Goal: Contribute content: Contribute content

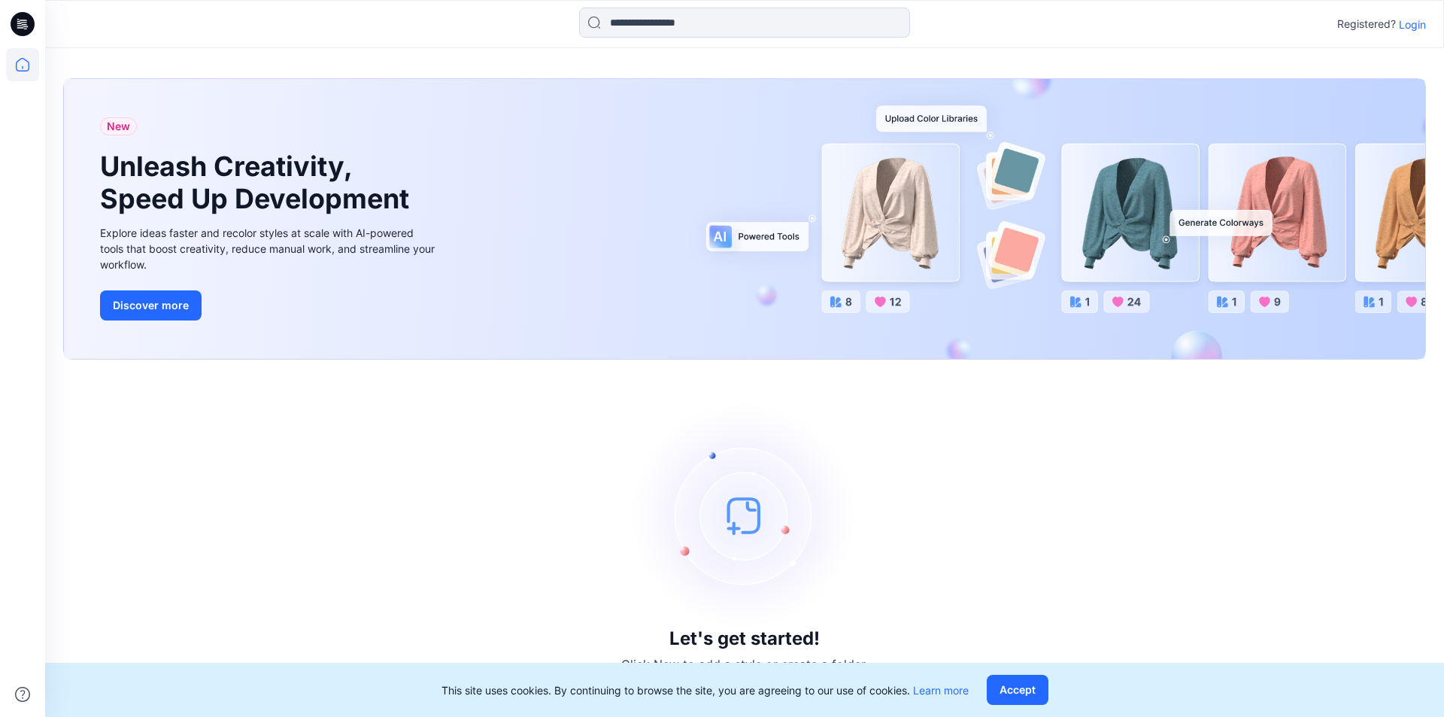
click at [1417, 27] on p "Login" at bounding box center [1411, 25] width 27 height 16
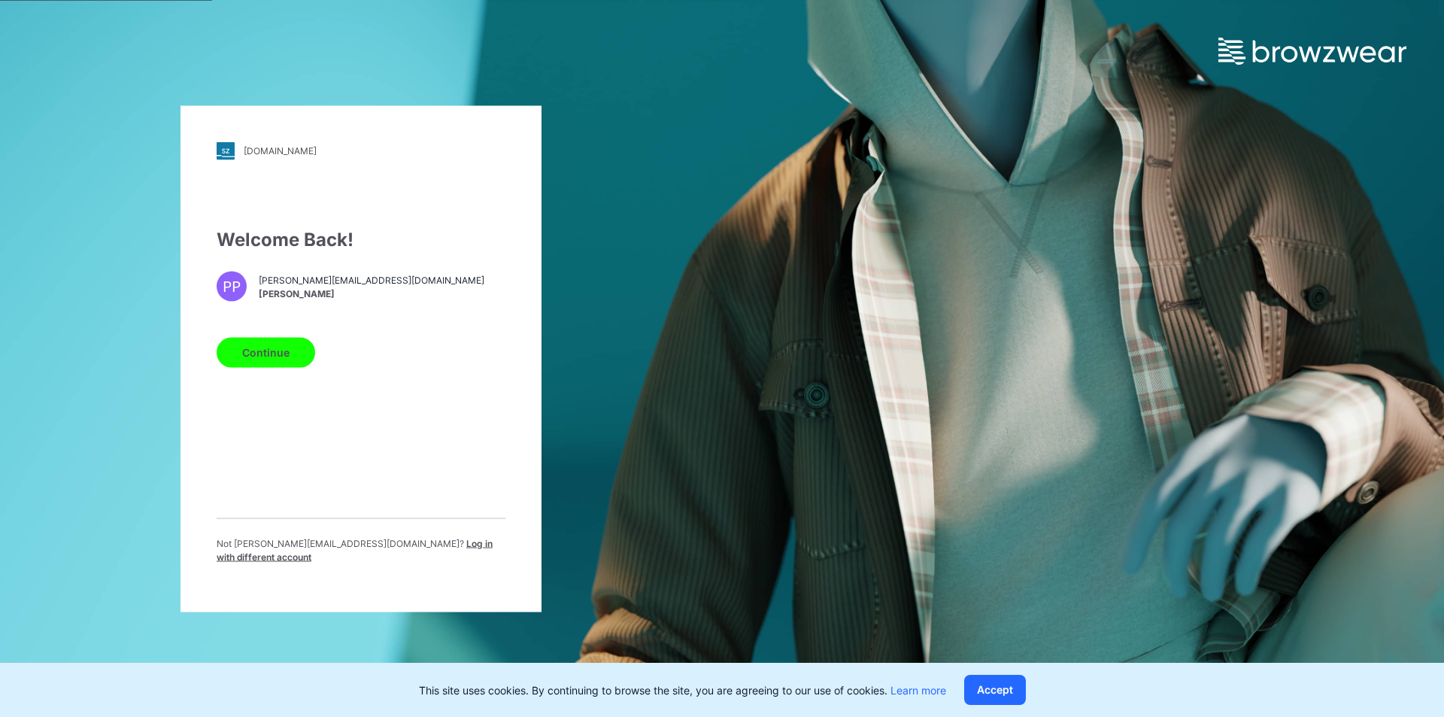
click at [440, 545] on span "Log in with different account" at bounding box center [355, 549] width 276 height 25
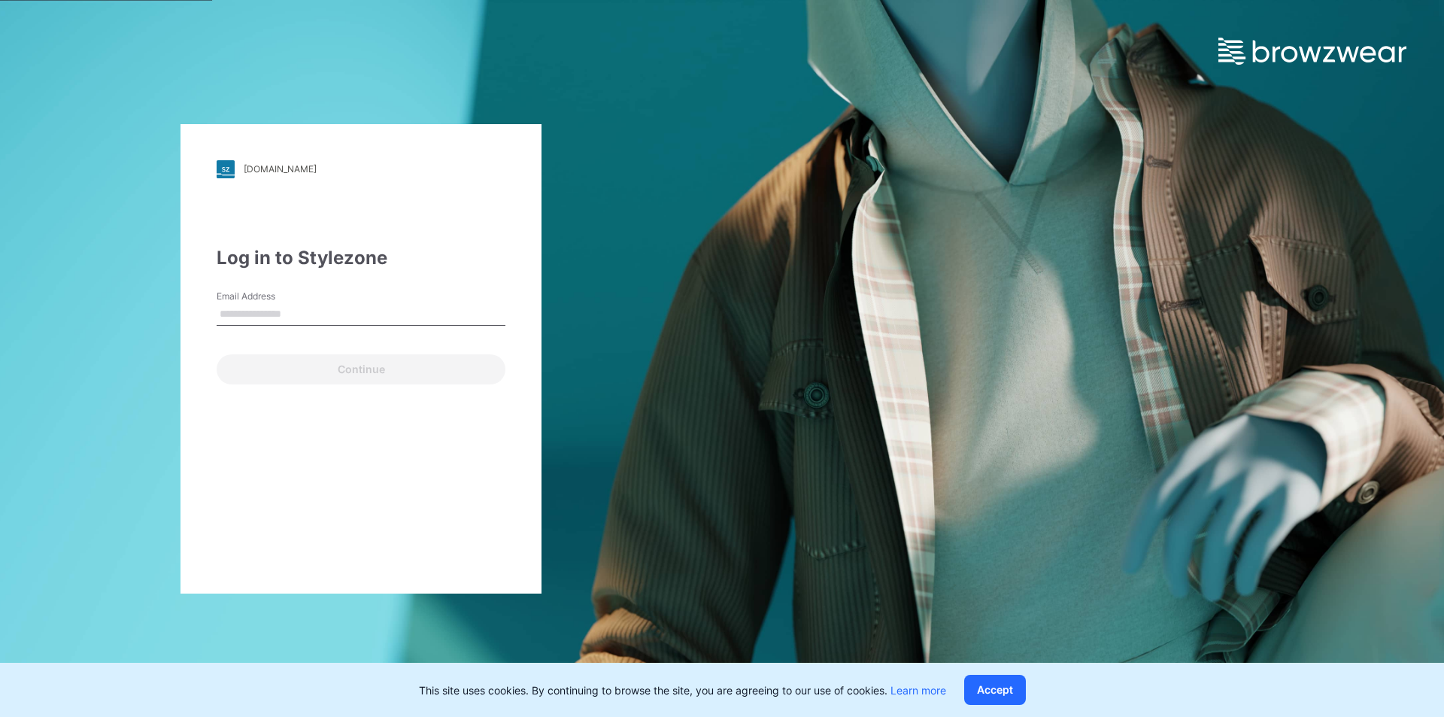
type input "**********"
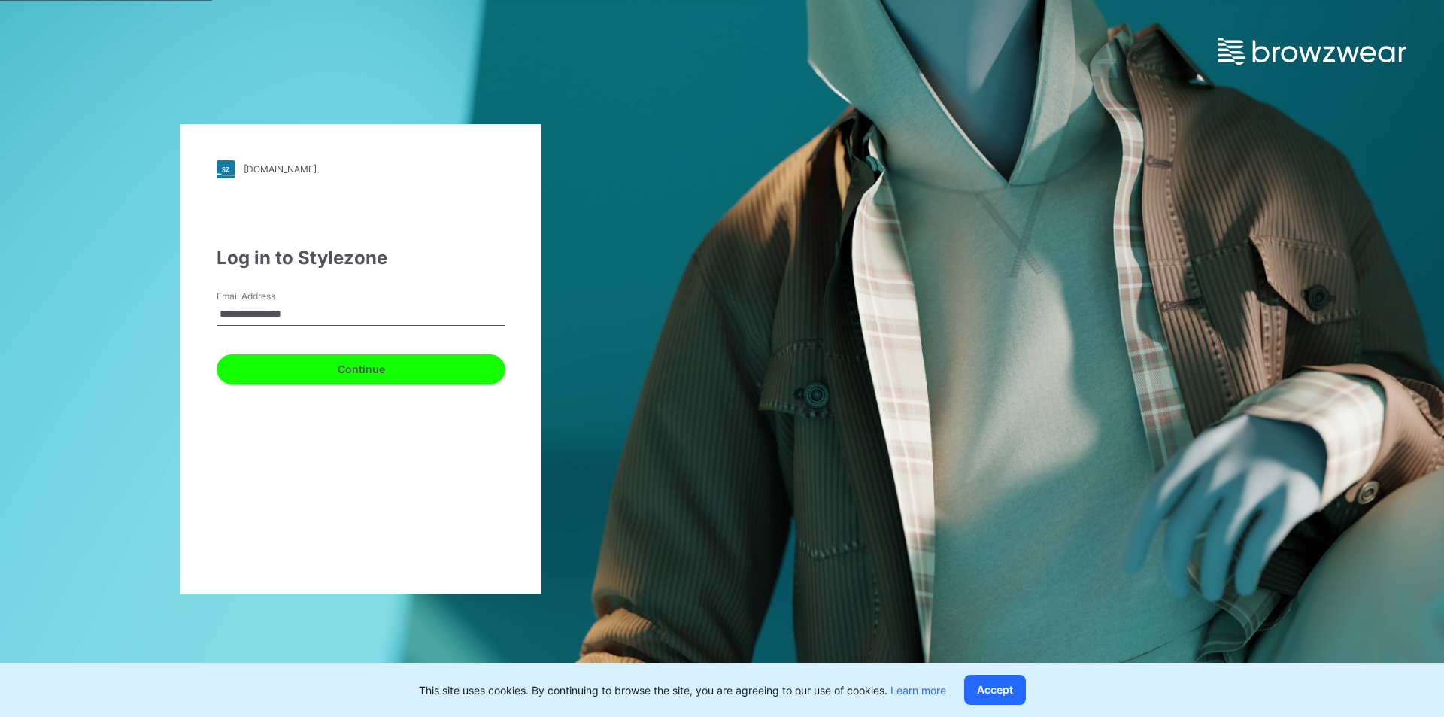
click at [381, 376] on button "Continue" at bounding box center [361, 369] width 289 height 30
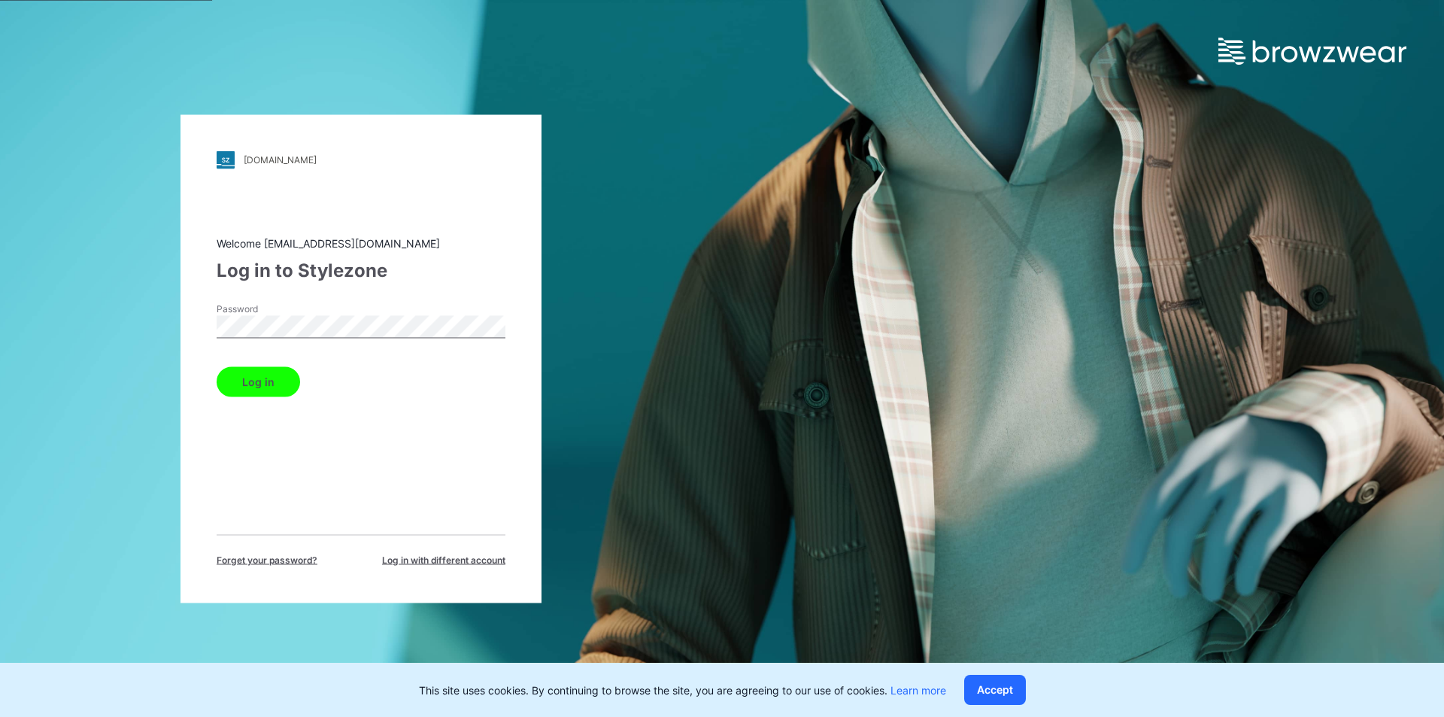
click at [274, 380] on button "Log in" at bounding box center [258, 381] width 83 height 30
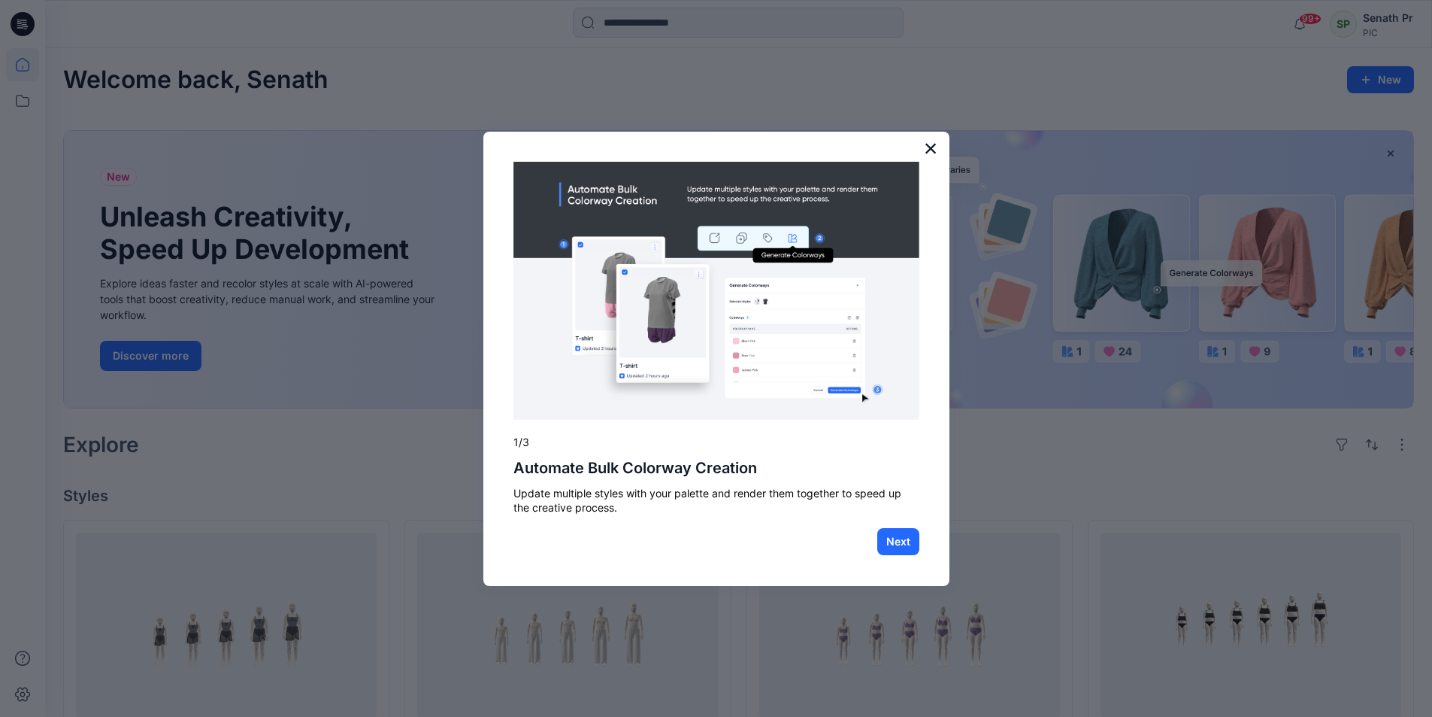
click at [926, 148] on button "×" at bounding box center [931, 148] width 14 height 24
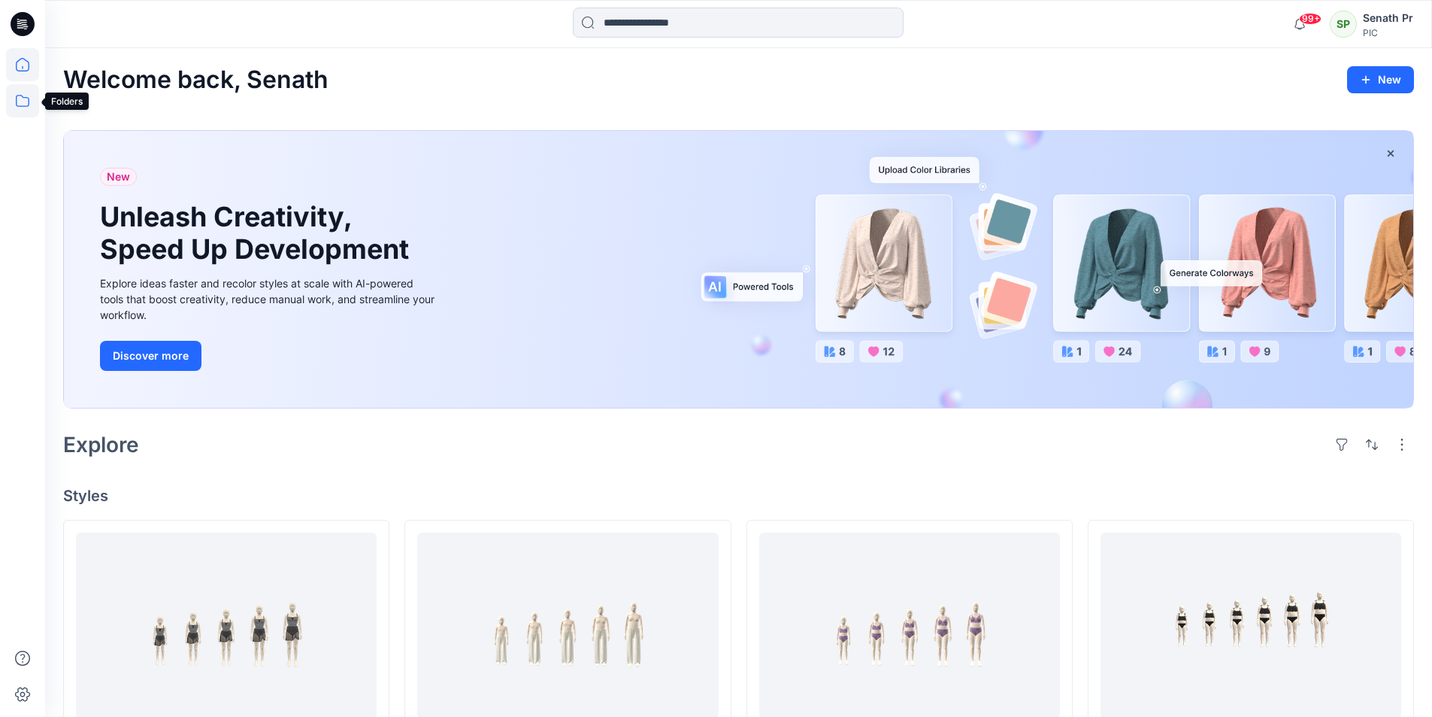
click at [23, 102] on icon at bounding box center [22, 100] width 33 height 33
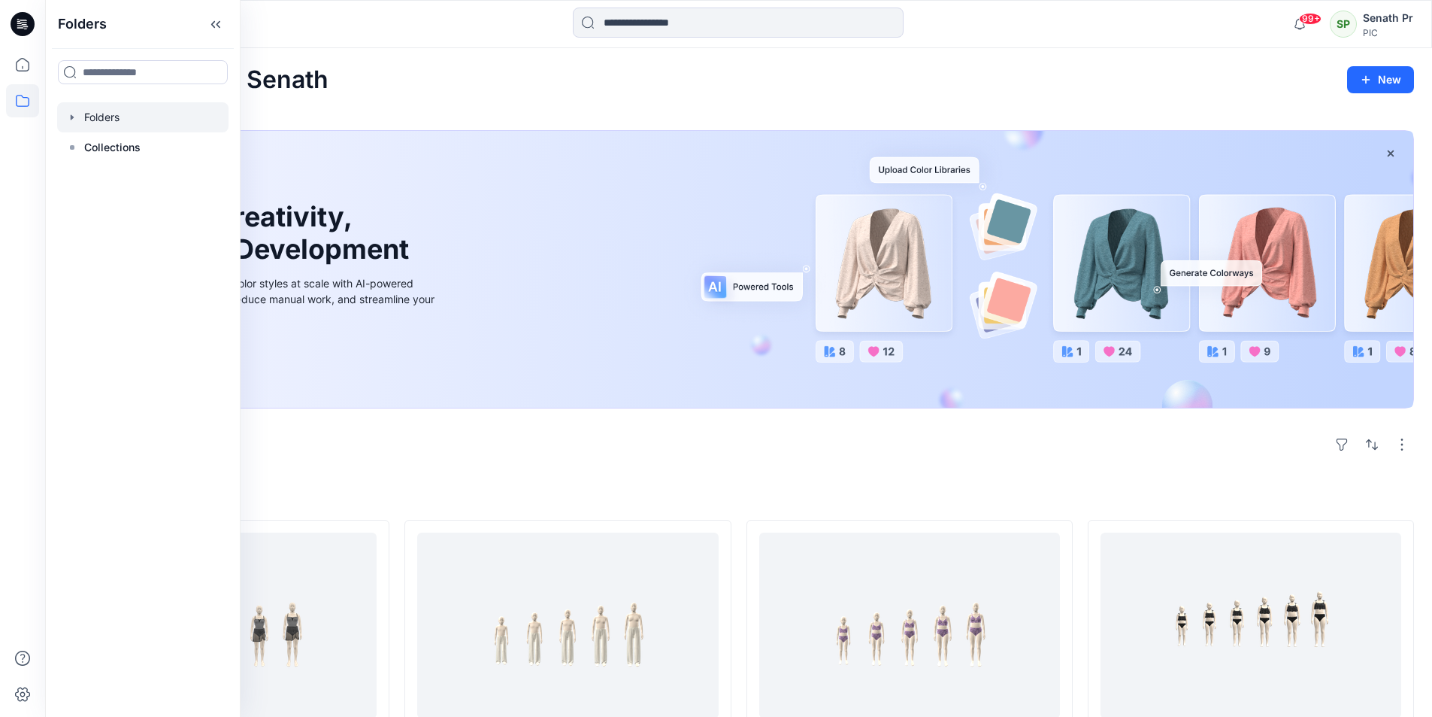
click at [109, 111] on div at bounding box center [142, 117] width 171 height 30
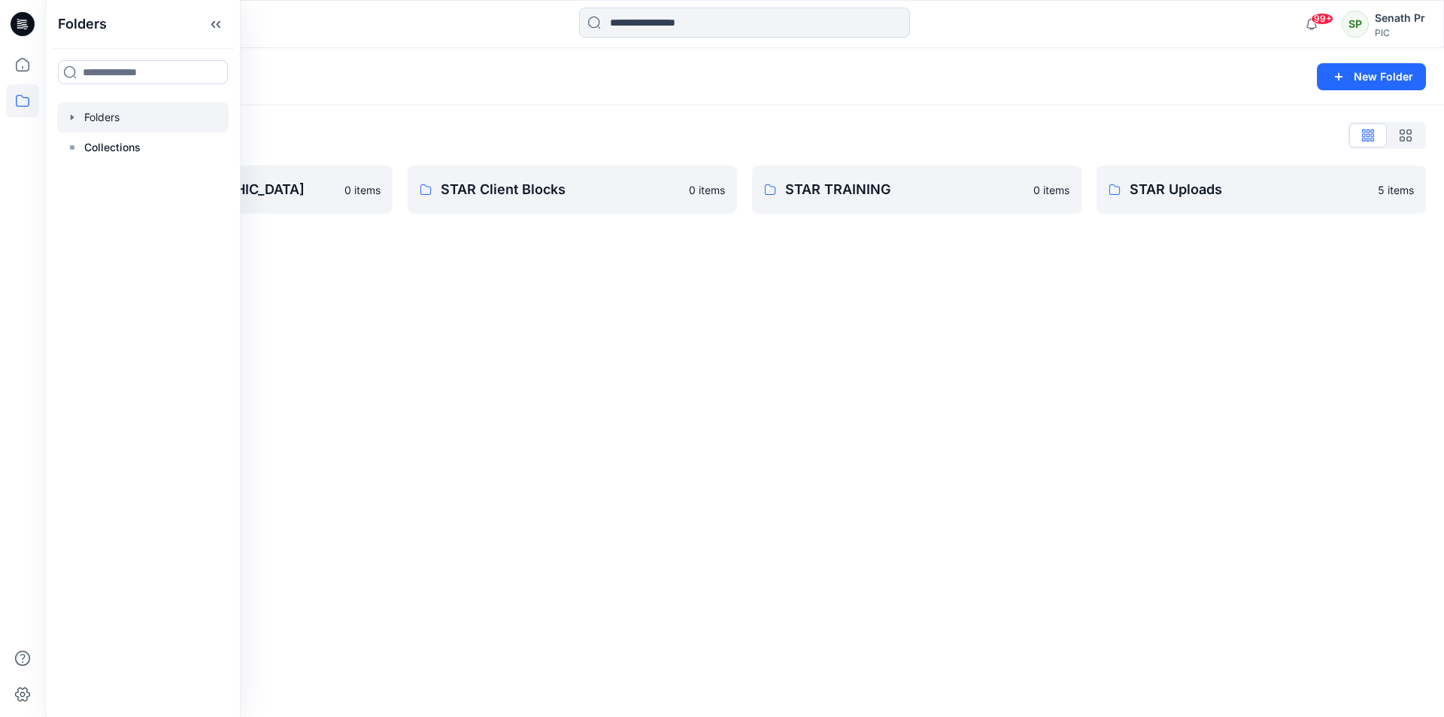
click at [327, 71] on div "Folders" at bounding box center [685, 76] width 1245 height 21
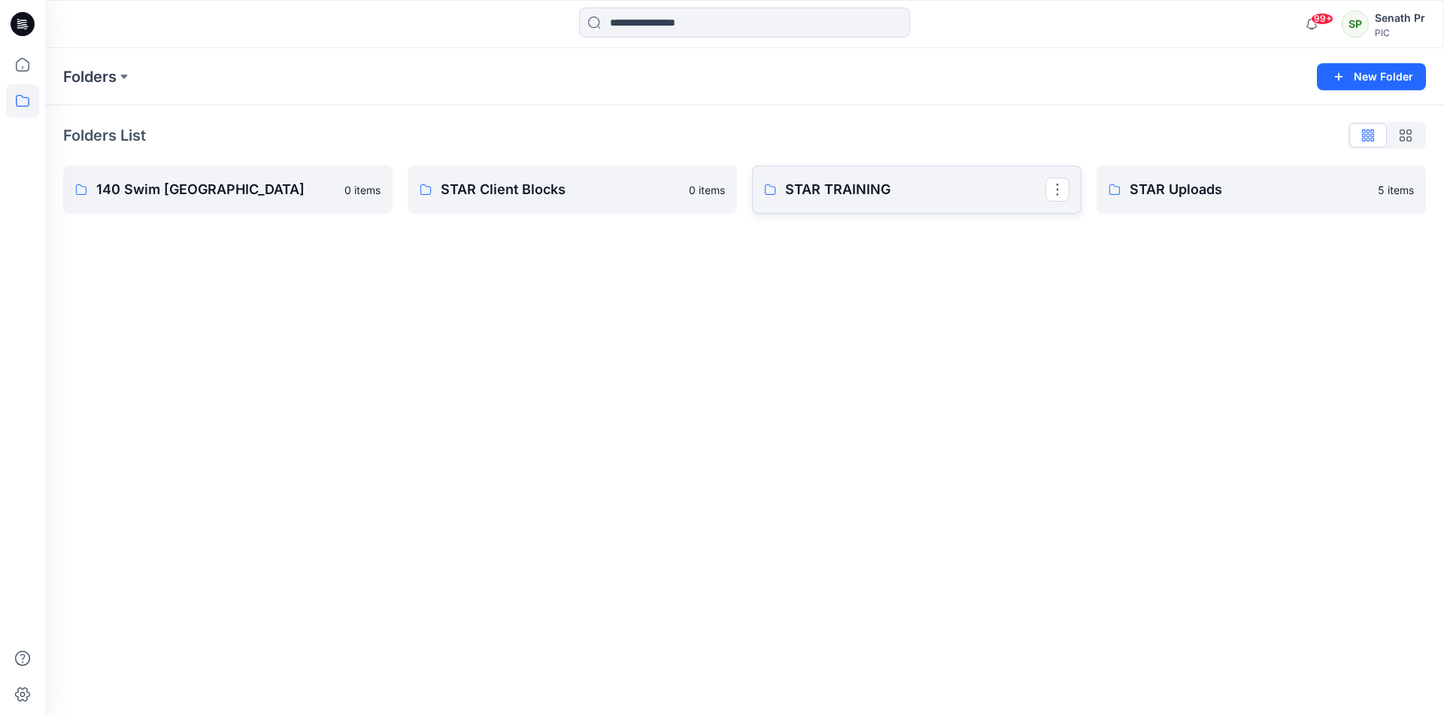
click at [865, 192] on p "STAR TRAINING" at bounding box center [915, 189] width 260 height 21
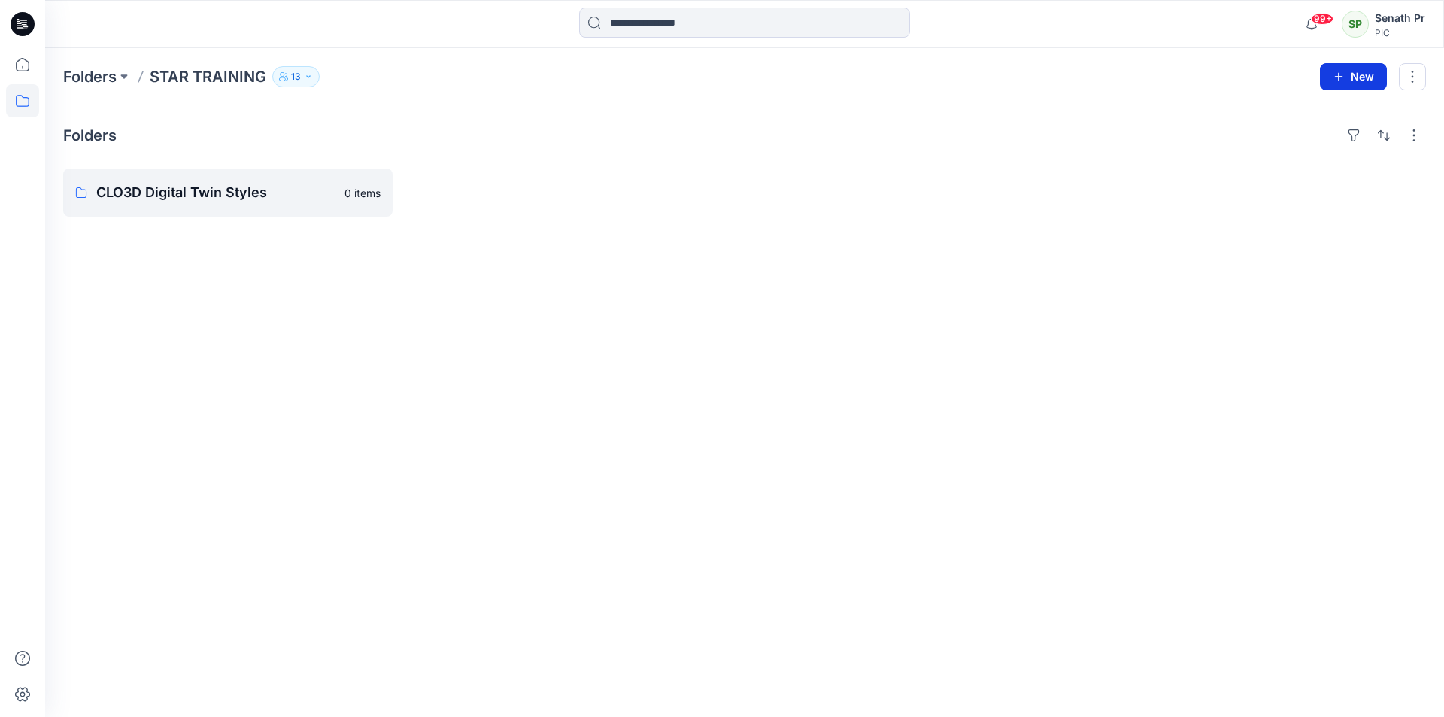
click at [1375, 74] on button "New" at bounding box center [1353, 76] width 67 height 27
click at [1302, 106] on p "New Style" at bounding box center [1317, 114] width 50 height 18
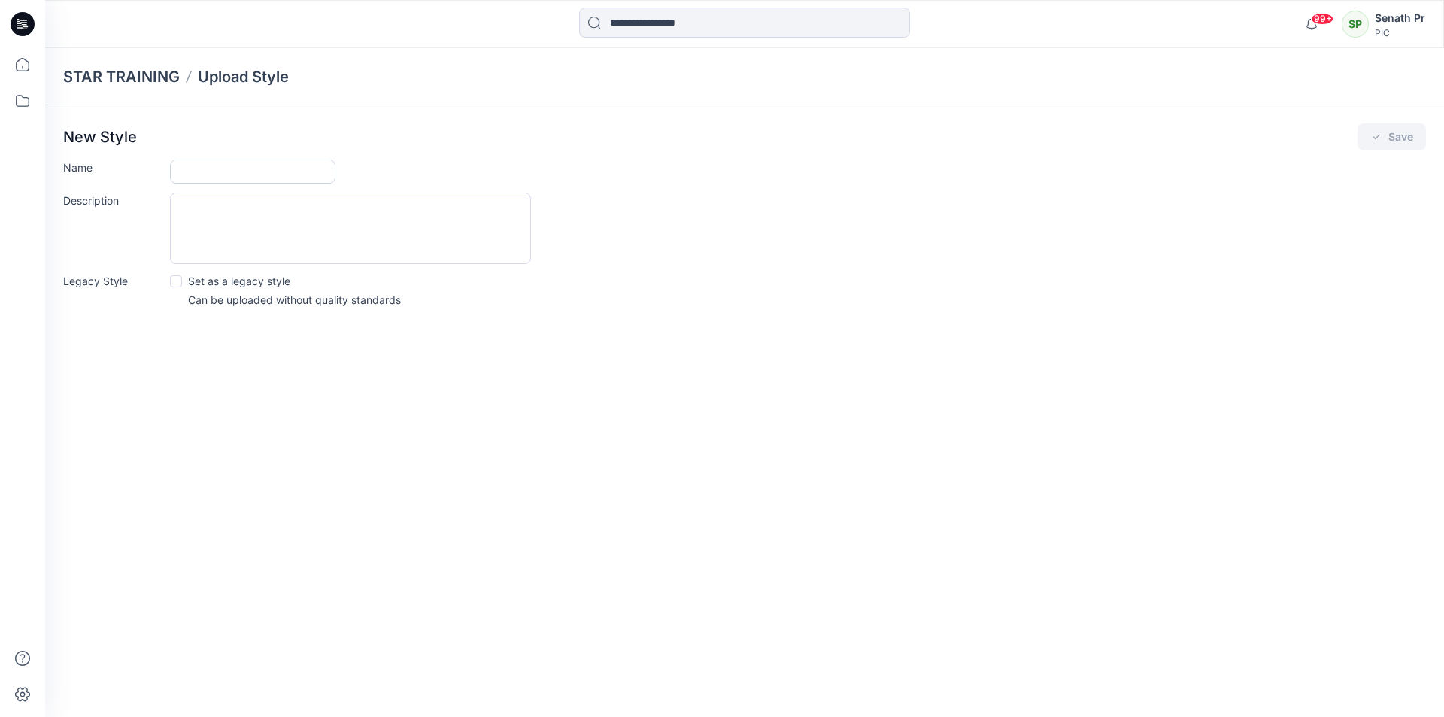
click at [232, 162] on input "Name" at bounding box center [252, 171] width 165 height 24
type input "**********"
click at [1382, 132] on icon "submit" at bounding box center [1376, 137] width 12 height 12
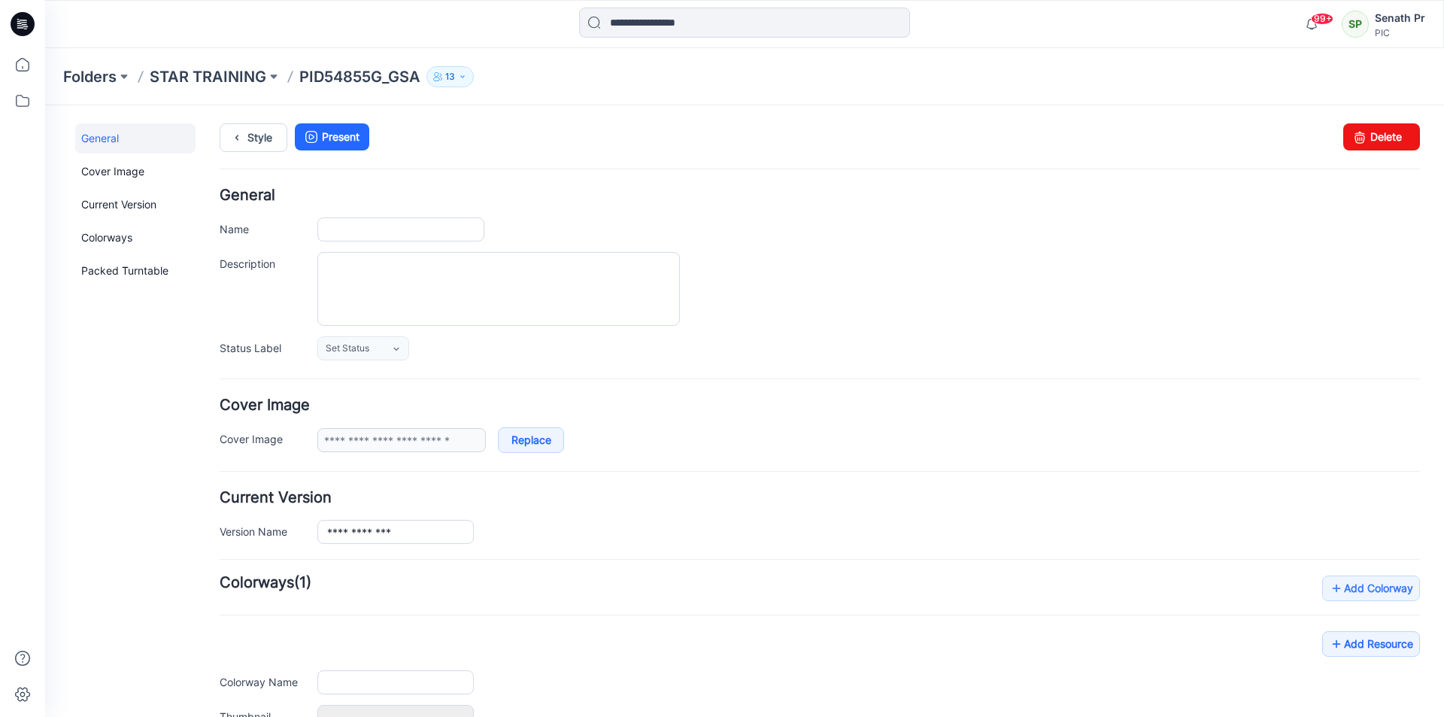
type input "**********"
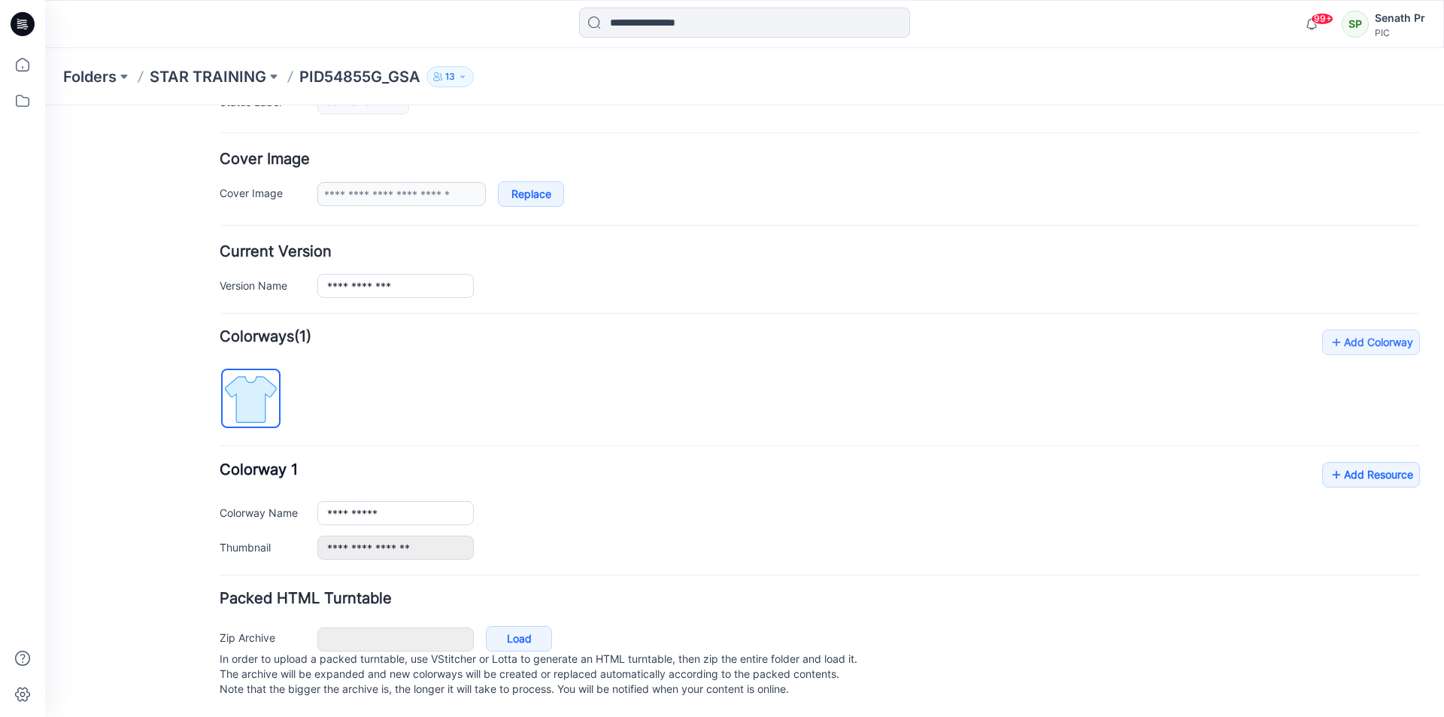
scroll to position [261, 0]
click at [512, 626] on link "Load" at bounding box center [519, 639] width 66 height 26
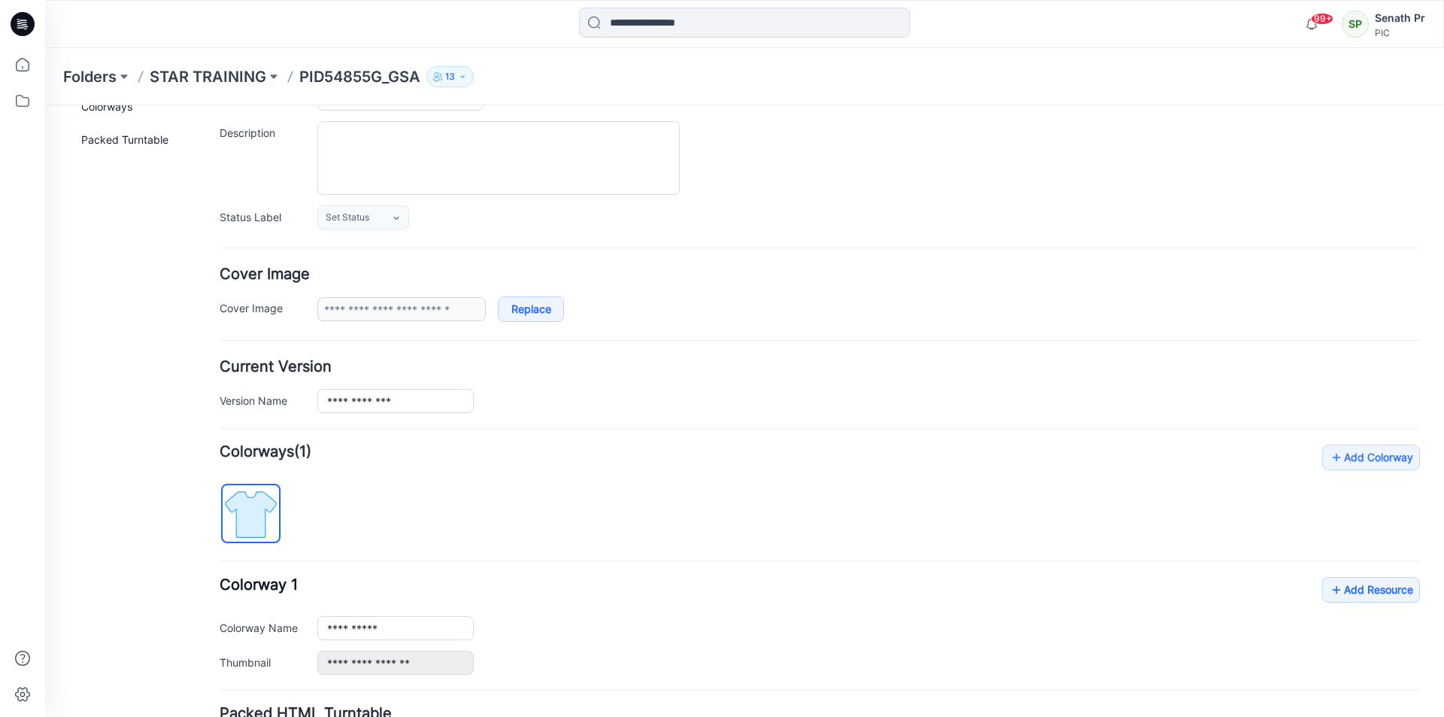
scroll to position [0, 0]
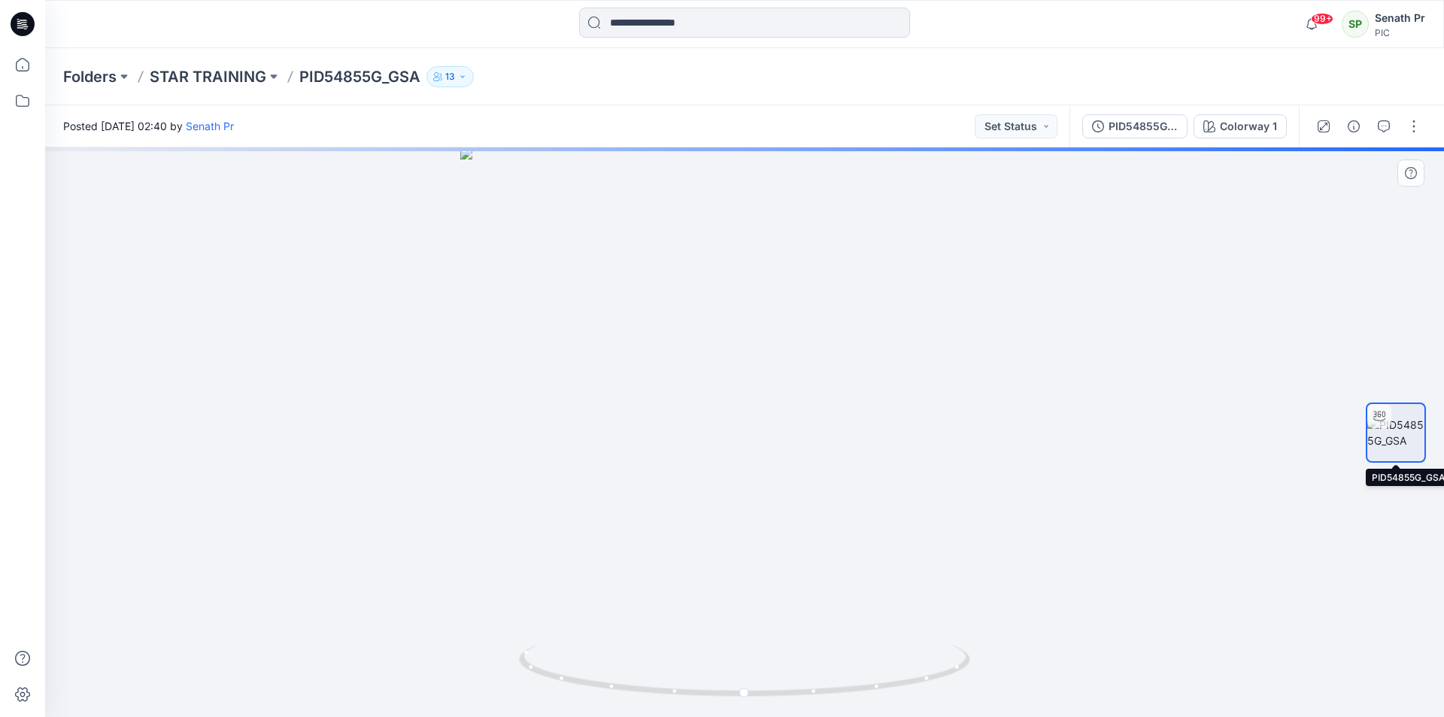
click at [1384, 424] on div at bounding box center [1379, 416] width 24 height 24
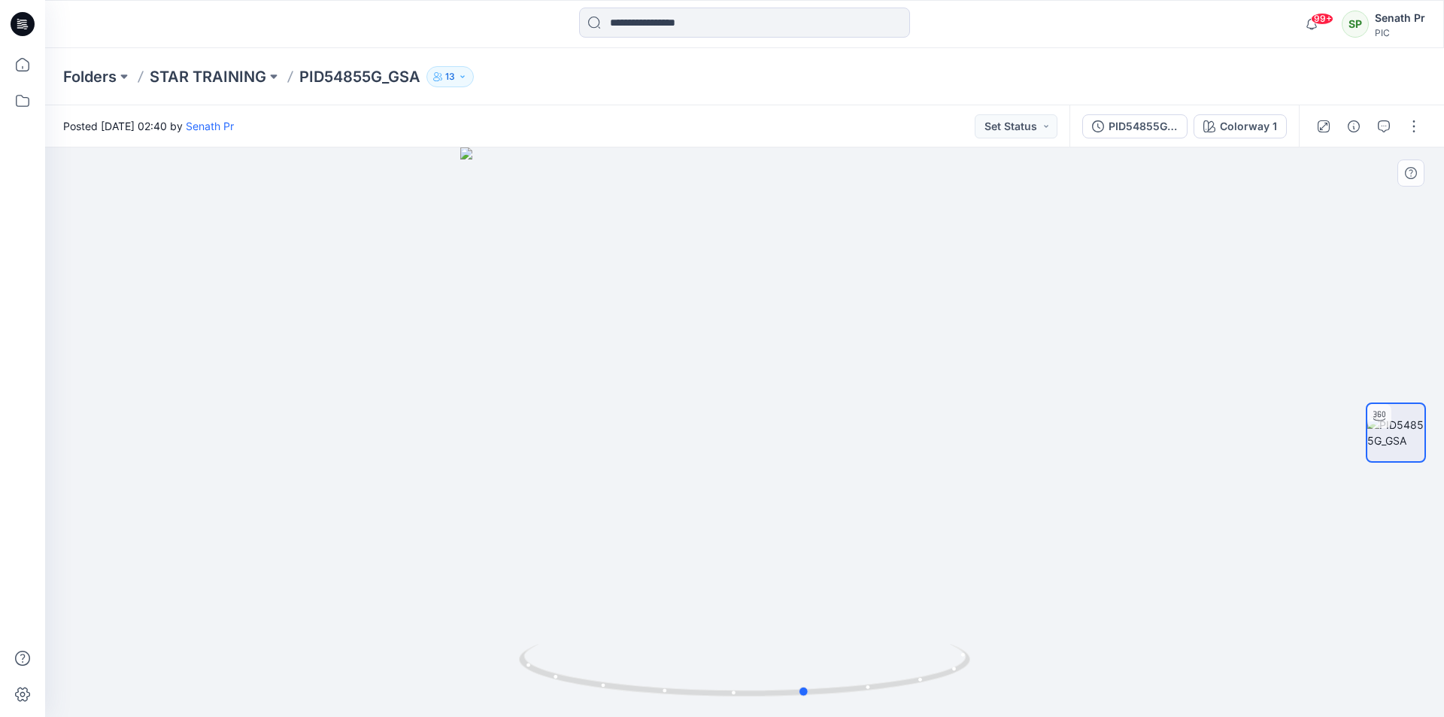
drag, startPoint x: 959, startPoint y: 671, endPoint x: 569, endPoint y: 636, distance: 391.0
click at [569, 636] on div at bounding box center [744, 431] width 1398 height 569
drag, startPoint x: 884, startPoint y: 689, endPoint x: 702, endPoint y: 656, distance: 184.9
click at [704, 661] on icon at bounding box center [746, 672] width 455 height 56
drag, startPoint x: 932, startPoint y: 683, endPoint x: 816, endPoint y: 678, distance: 115.9
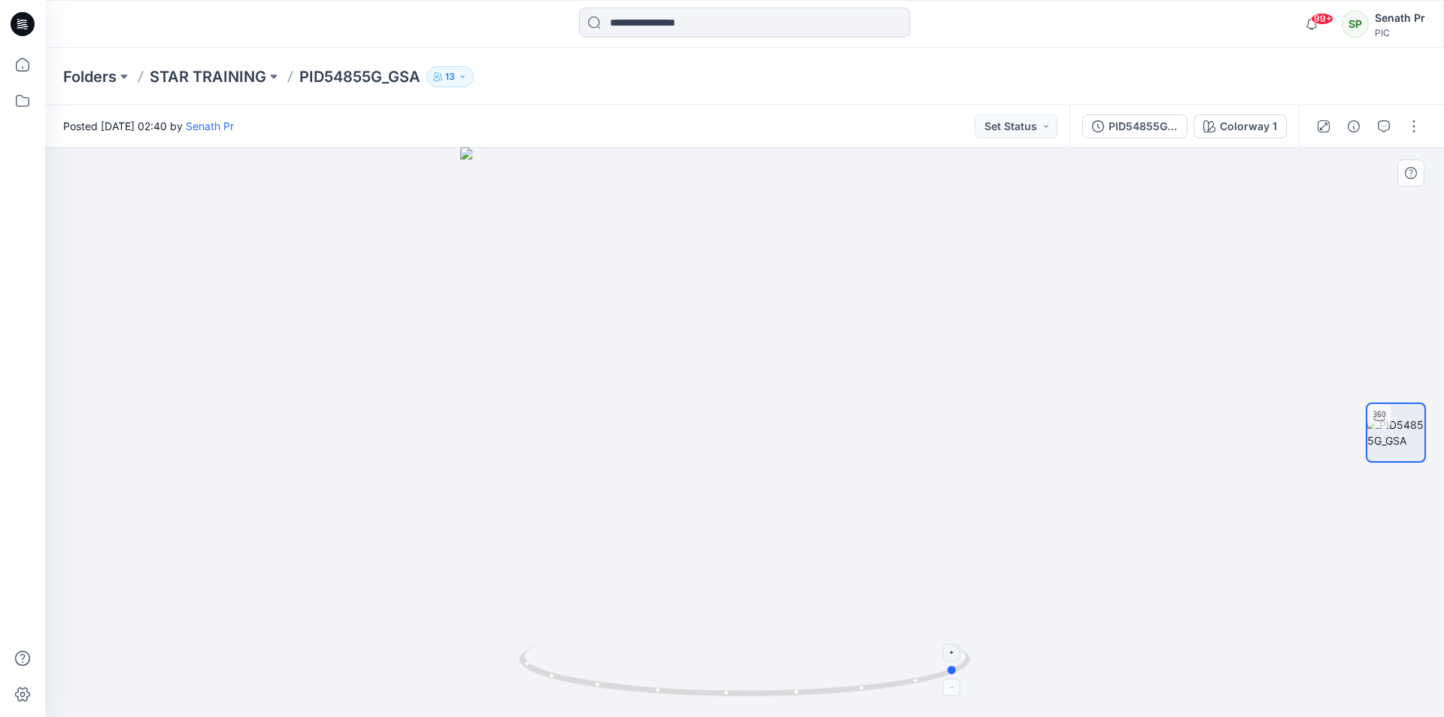
click at [816, 678] on icon at bounding box center [746, 672] width 455 height 56
drag, startPoint x: 733, startPoint y: 696, endPoint x: 341, endPoint y: 665, distance: 393.0
click at [341, 665] on div at bounding box center [744, 431] width 1398 height 569
drag, startPoint x: 569, startPoint y: 675, endPoint x: 298, endPoint y: 674, distance: 271.4
click at [253, 674] on div at bounding box center [744, 431] width 1398 height 569
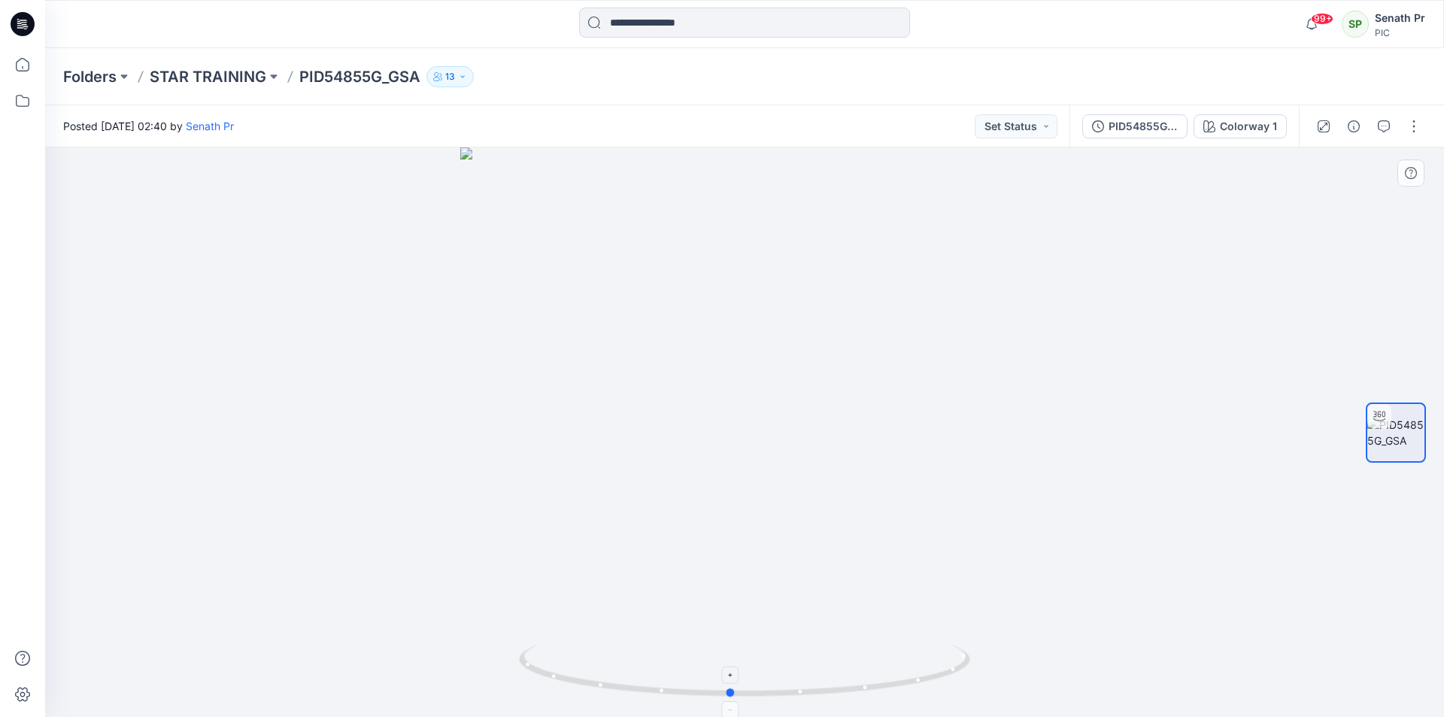
drag, startPoint x: 704, startPoint y: 695, endPoint x: 734, endPoint y: 698, distance: 30.2
click at [734, 698] on icon at bounding box center [746, 672] width 455 height 56
drag, startPoint x: 732, startPoint y: 696, endPoint x: 308, endPoint y: 650, distance: 425.8
click at [303, 651] on div at bounding box center [744, 431] width 1398 height 569
click at [1418, 126] on button "button" at bounding box center [1413, 126] width 24 height 24
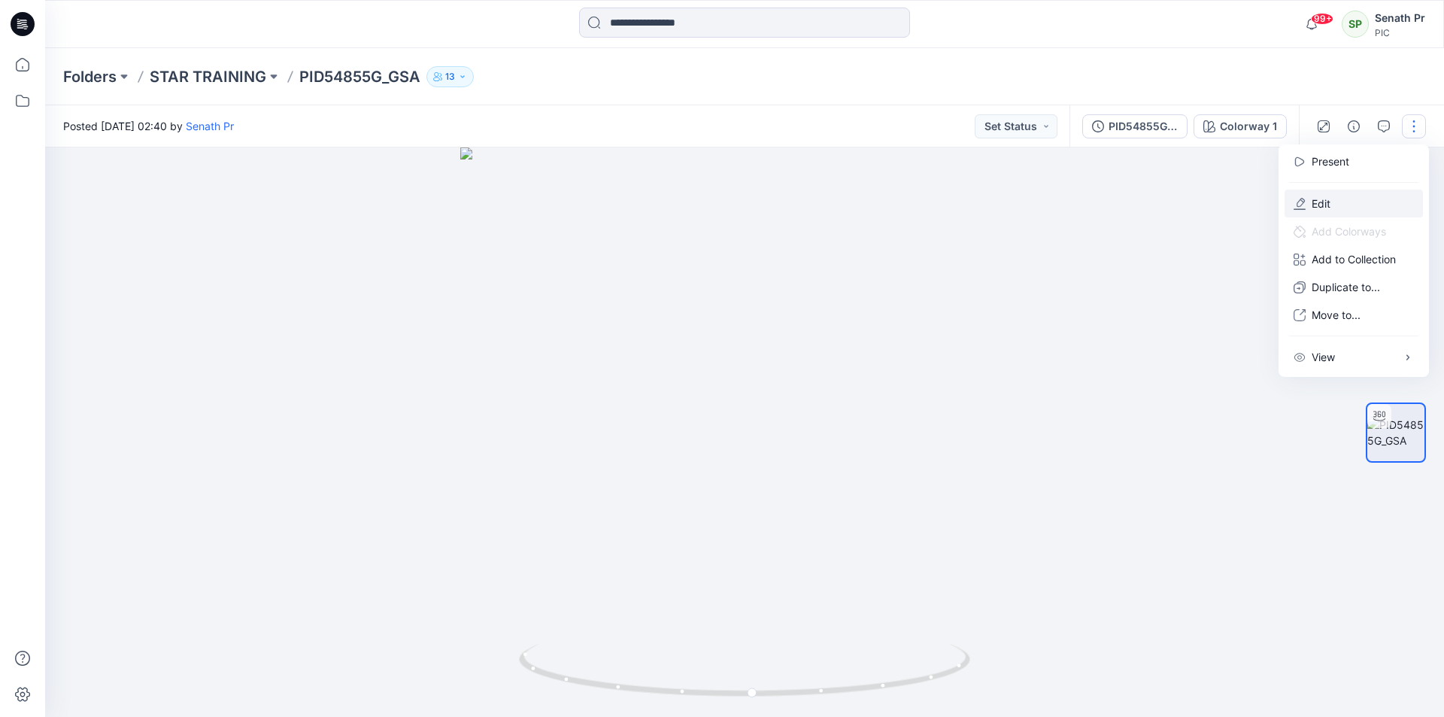
click at [1317, 195] on p "Edit" at bounding box center [1320, 203] width 19 height 16
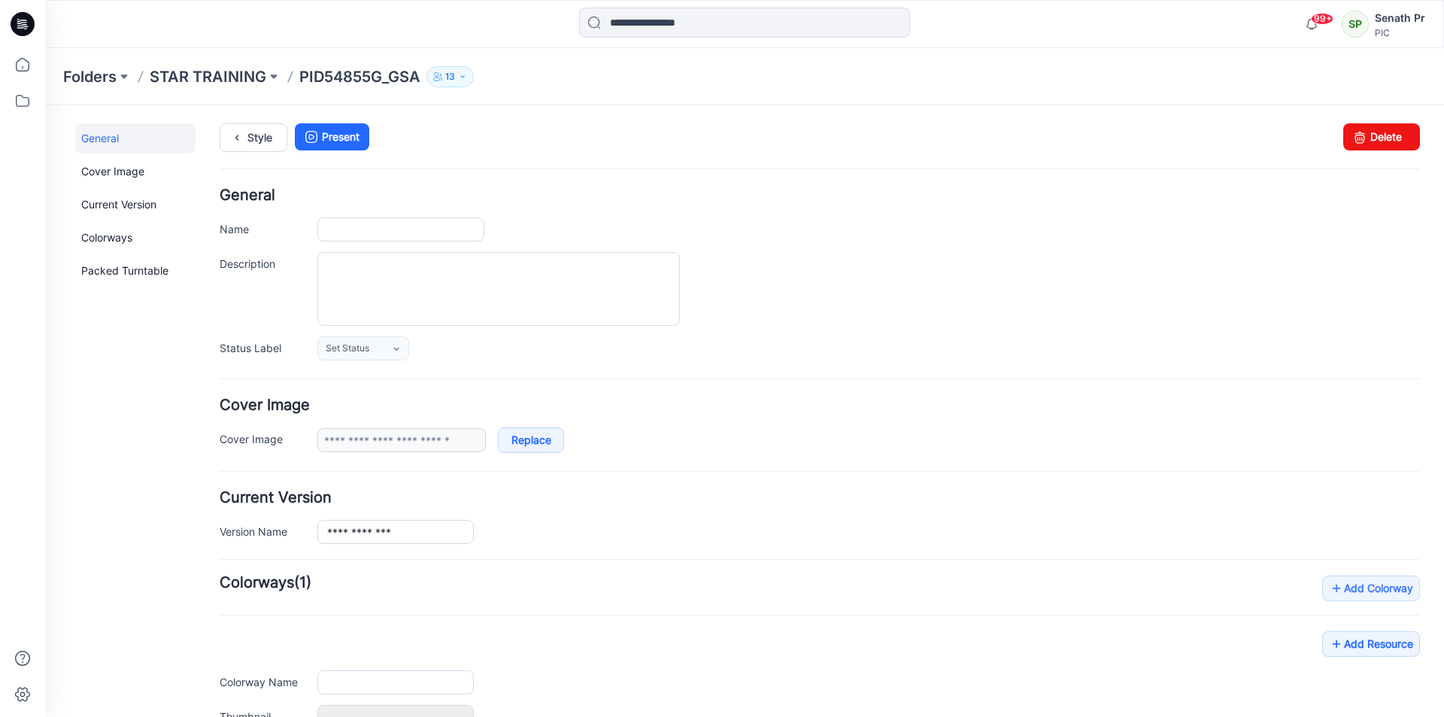
type input "**********"
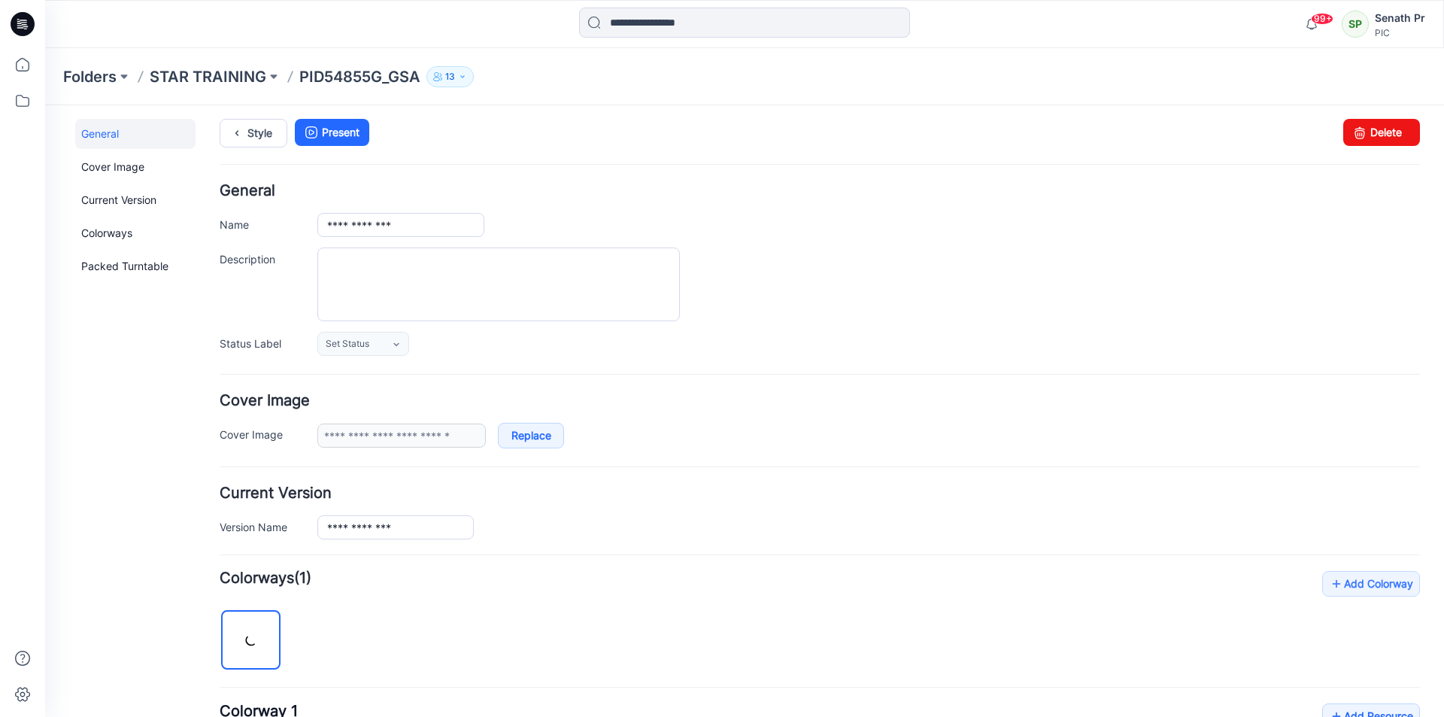
scroll to position [353, 0]
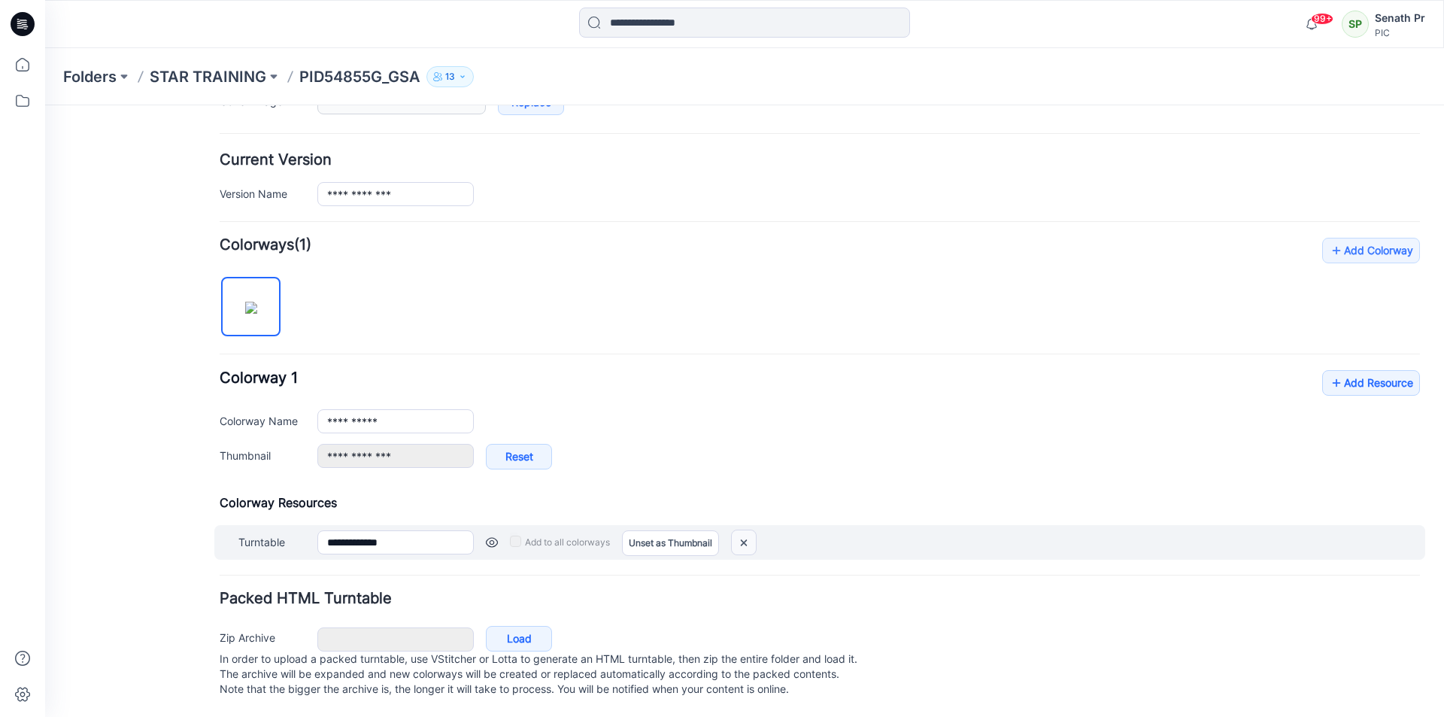
click at [749, 530] on img at bounding box center [744, 542] width 24 height 25
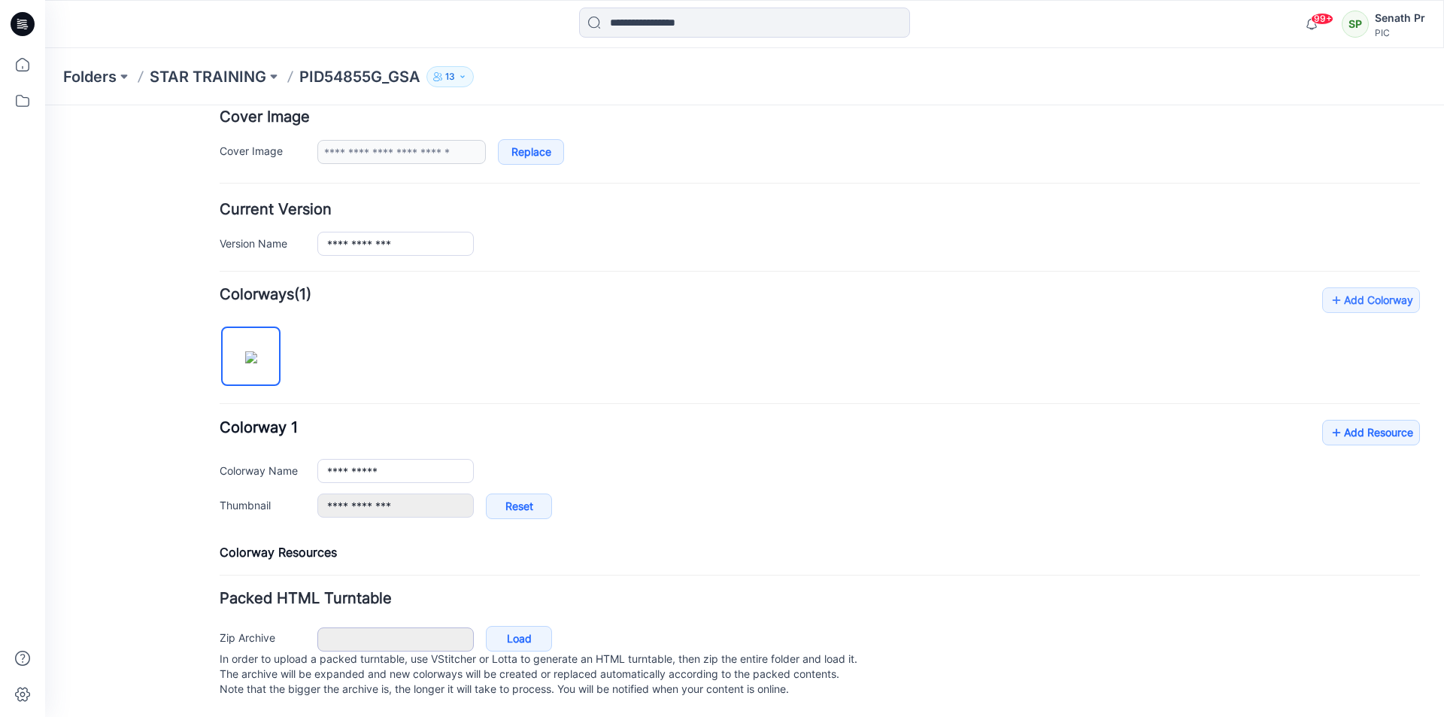
type input "**********"
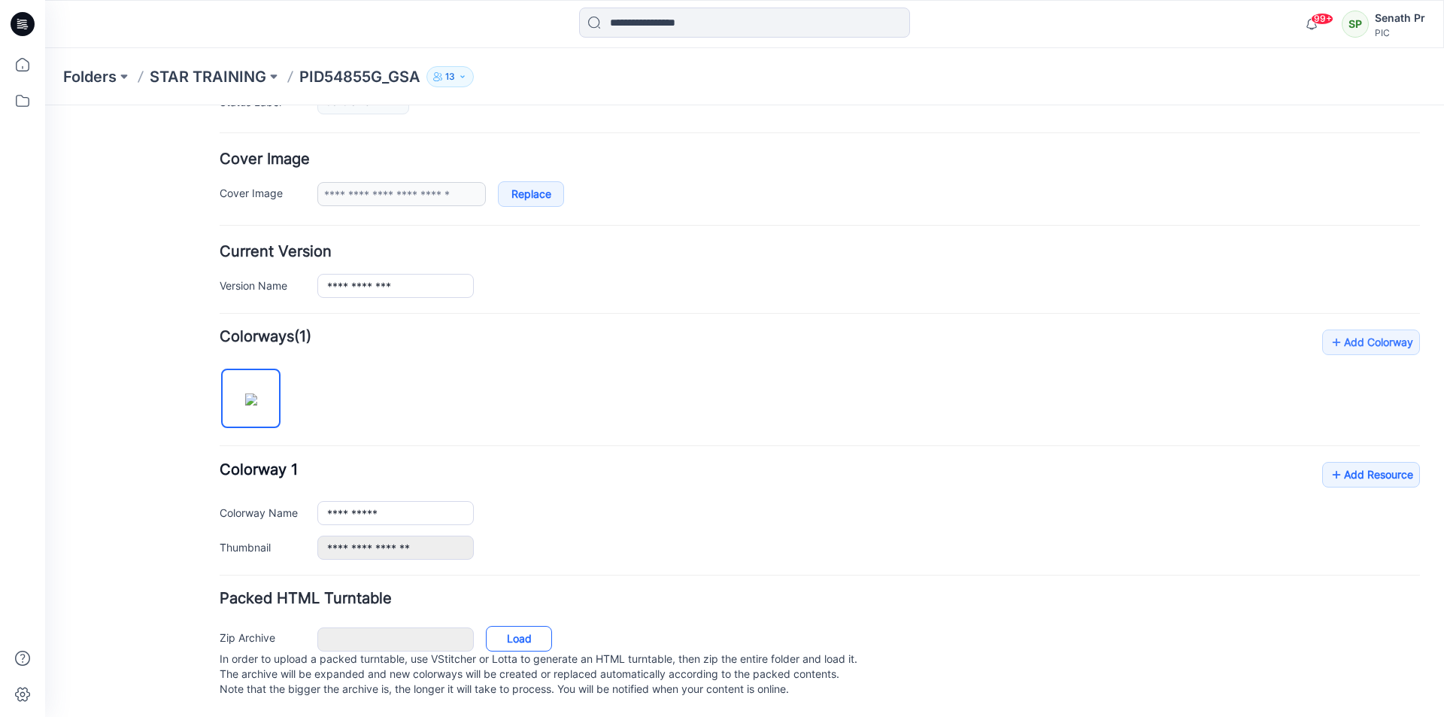
click at [526, 626] on link "Load" at bounding box center [519, 639] width 66 height 26
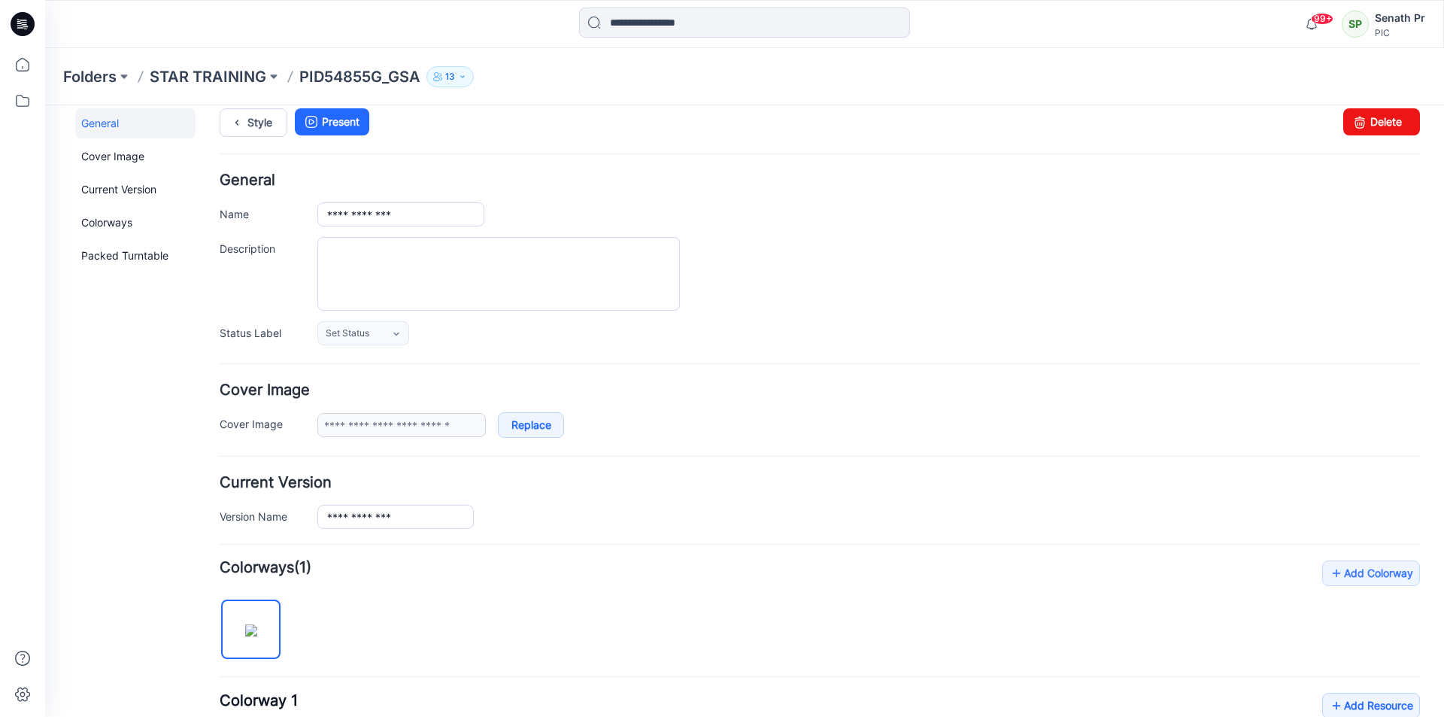
scroll to position [0, 0]
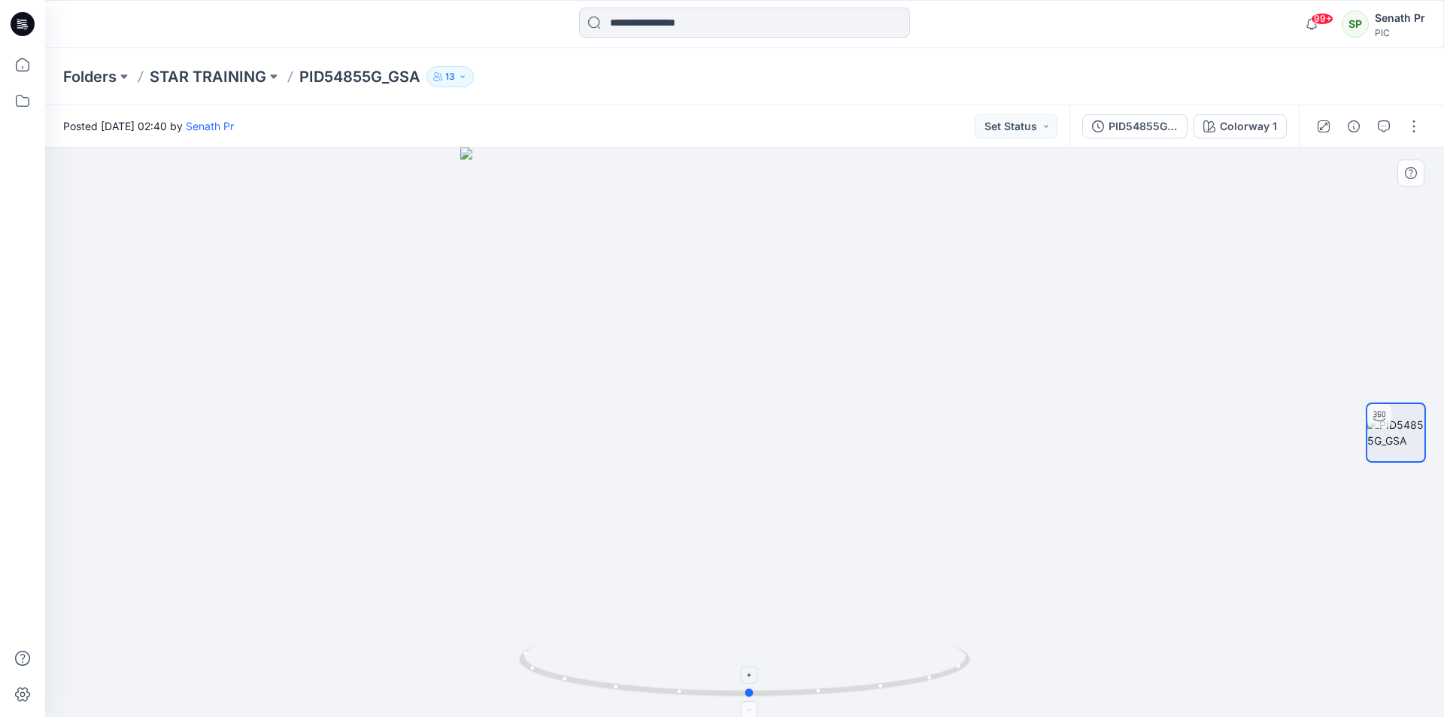
click at [966, 672] on icon at bounding box center [746, 672] width 455 height 56
drag, startPoint x: 865, startPoint y: 694, endPoint x: 1022, endPoint y: 644, distance: 165.0
click at [1022, 644] on div at bounding box center [744, 431] width 1398 height 569
drag, startPoint x: 947, startPoint y: 674, endPoint x: 1018, endPoint y: 644, distance: 76.8
click at [1018, 644] on div at bounding box center [744, 431] width 1398 height 569
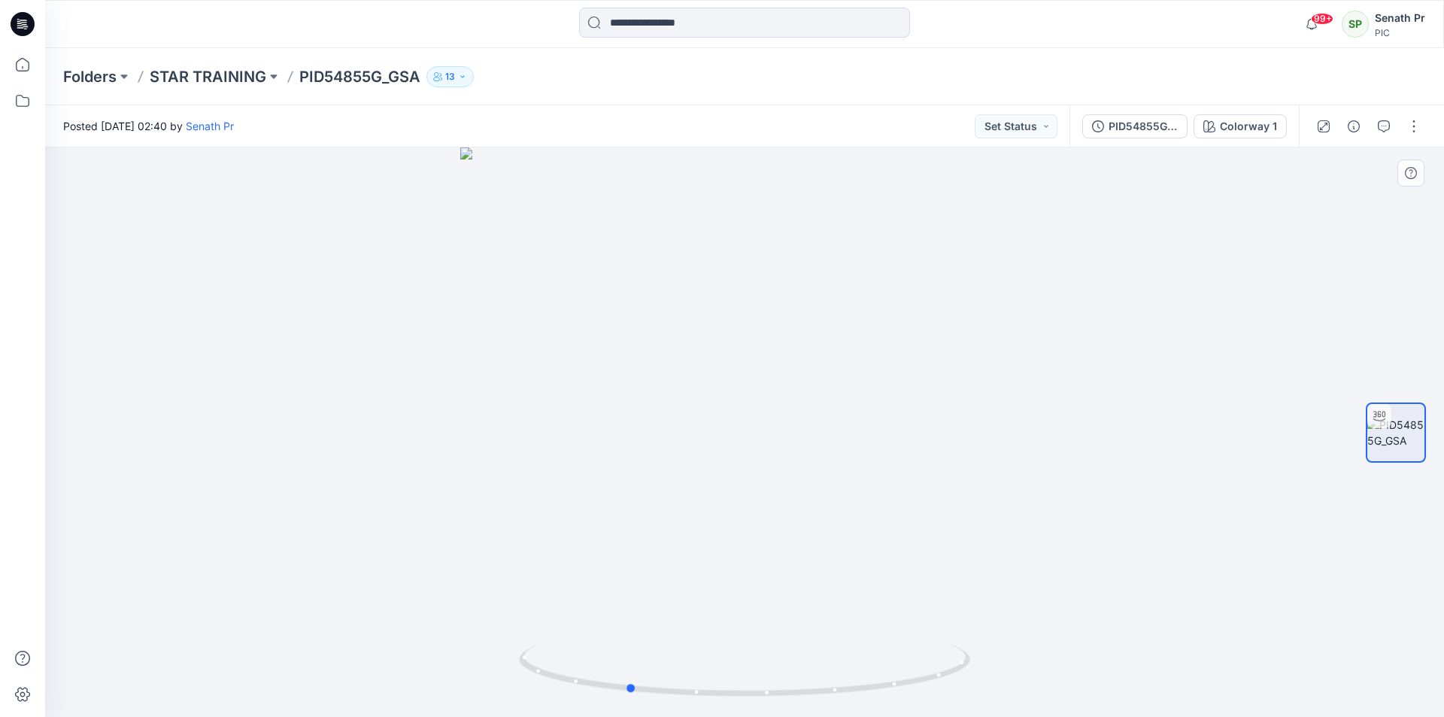
drag, startPoint x: 923, startPoint y: 685, endPoint x: 1023, endPoint y: 660, distance: 103.8
click at [1023, 660] on div at bounding box center [744, 431] width 1398 height 569
drag, startPoint x: 879, startPoint y: 691, endPoint x: 961, endPoint y: 686, distance: 82.1
click at [961, 686] on icon at bounding box center [746, 672] width 455 height 56
click at [1416, 126] on button "button" at bounding box center [1413, 126] width 24 height 24
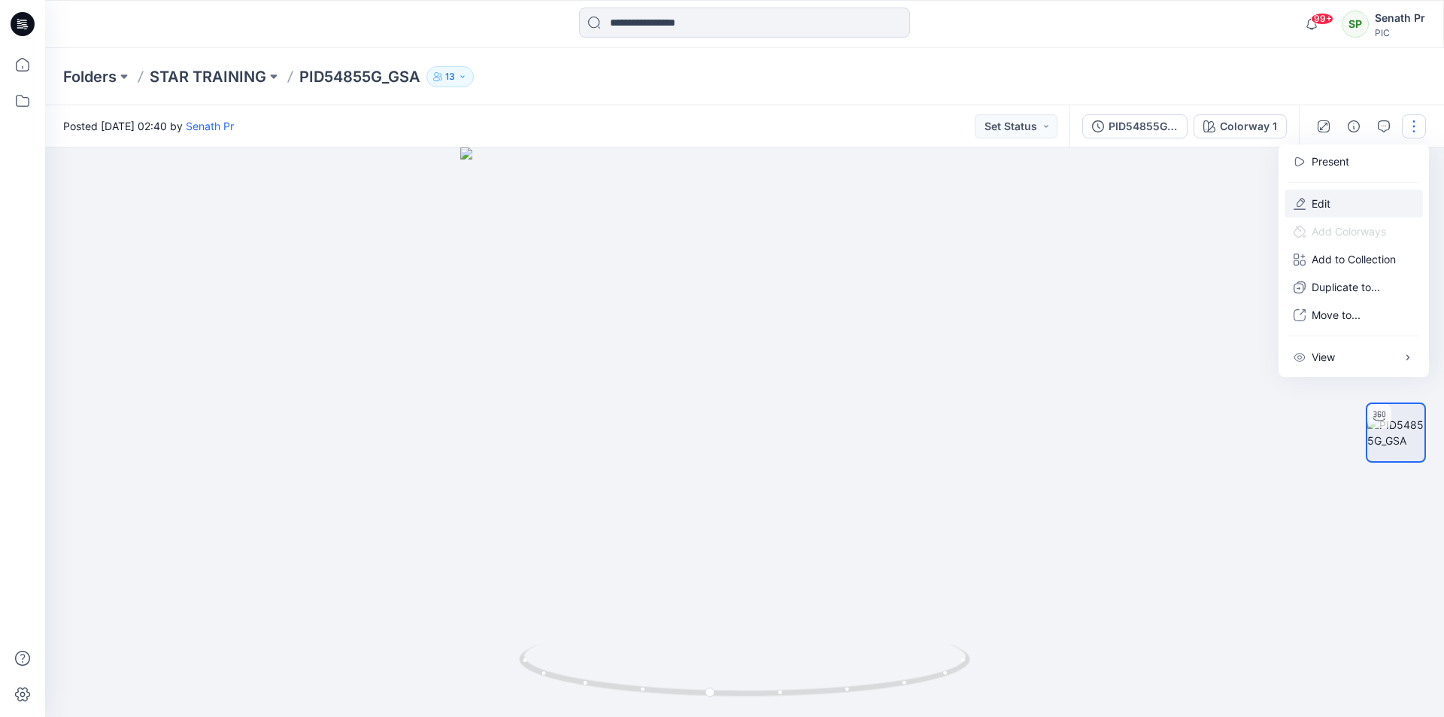
click at [1329, 194] on button "Edit" at bounding box center [1353, 203] width 138 height 28
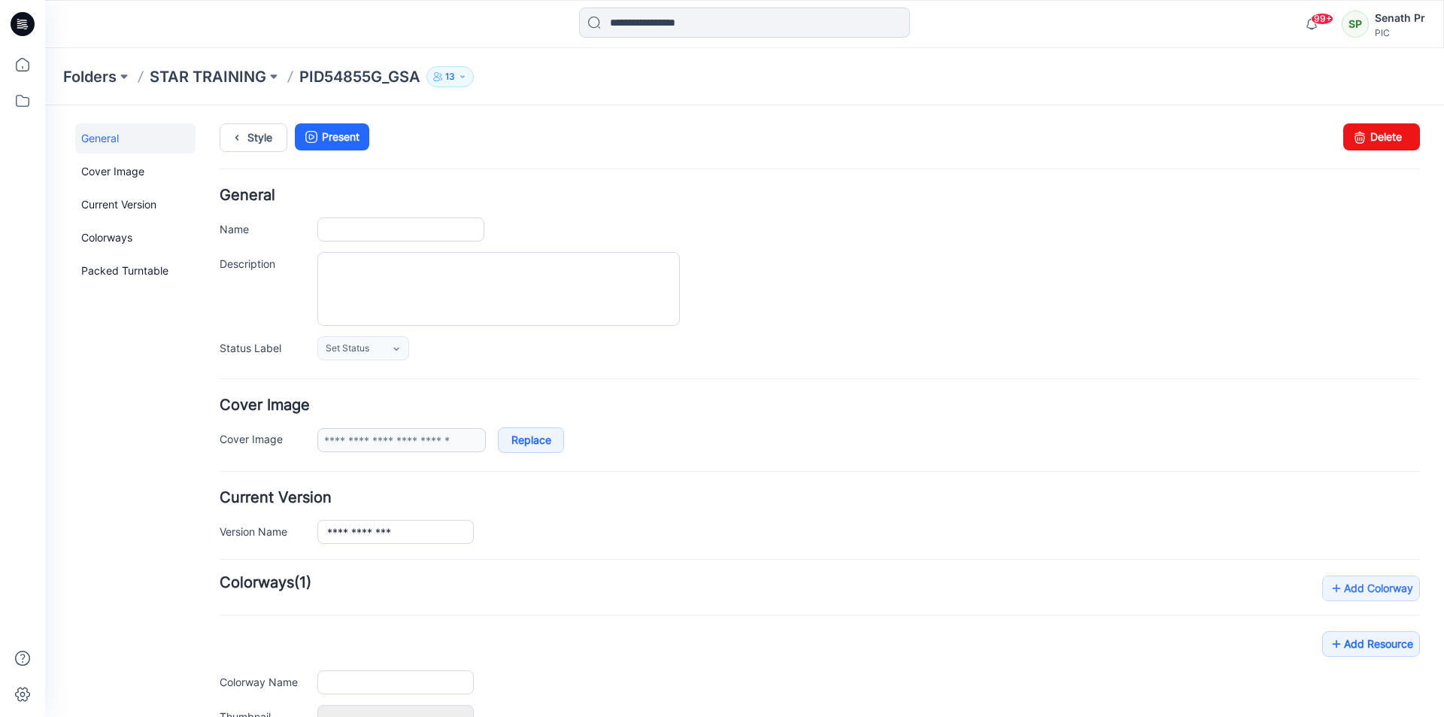
type input "**********"
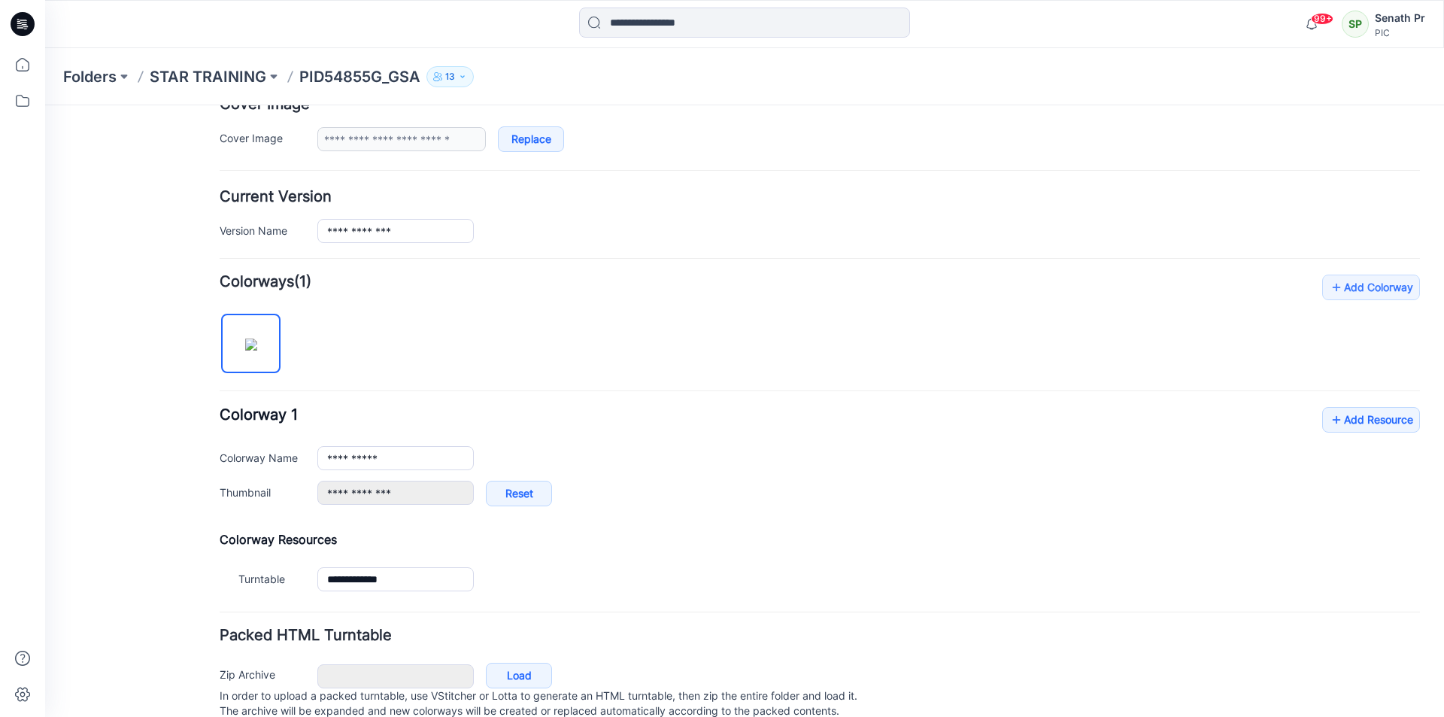
scroll to position [353, 0]
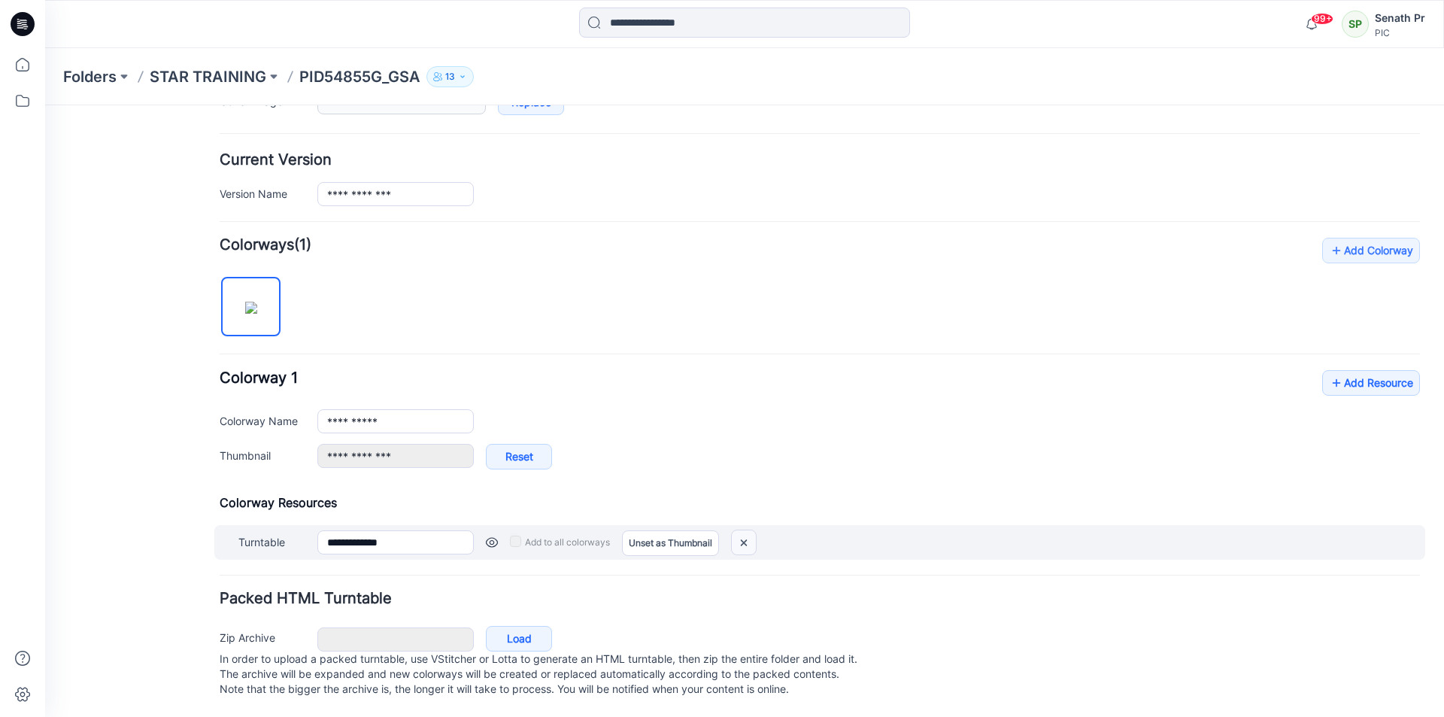
drag, startPoint x: 752, startPoint y: 527, endPoint x: 845, endPoint y: 180, distance: 358.9
click at [751, 530] on img at bounding box center [744, 542] width 24 height 25
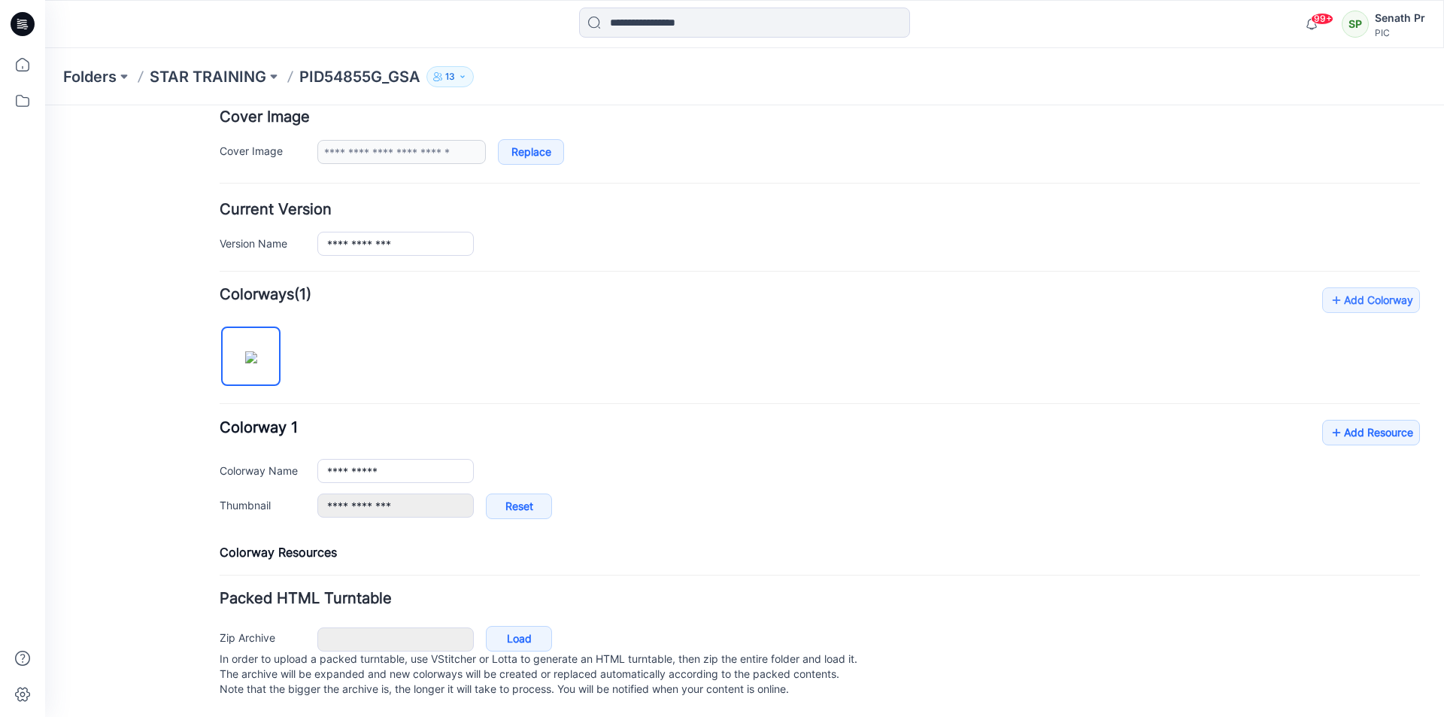
type input "**********"
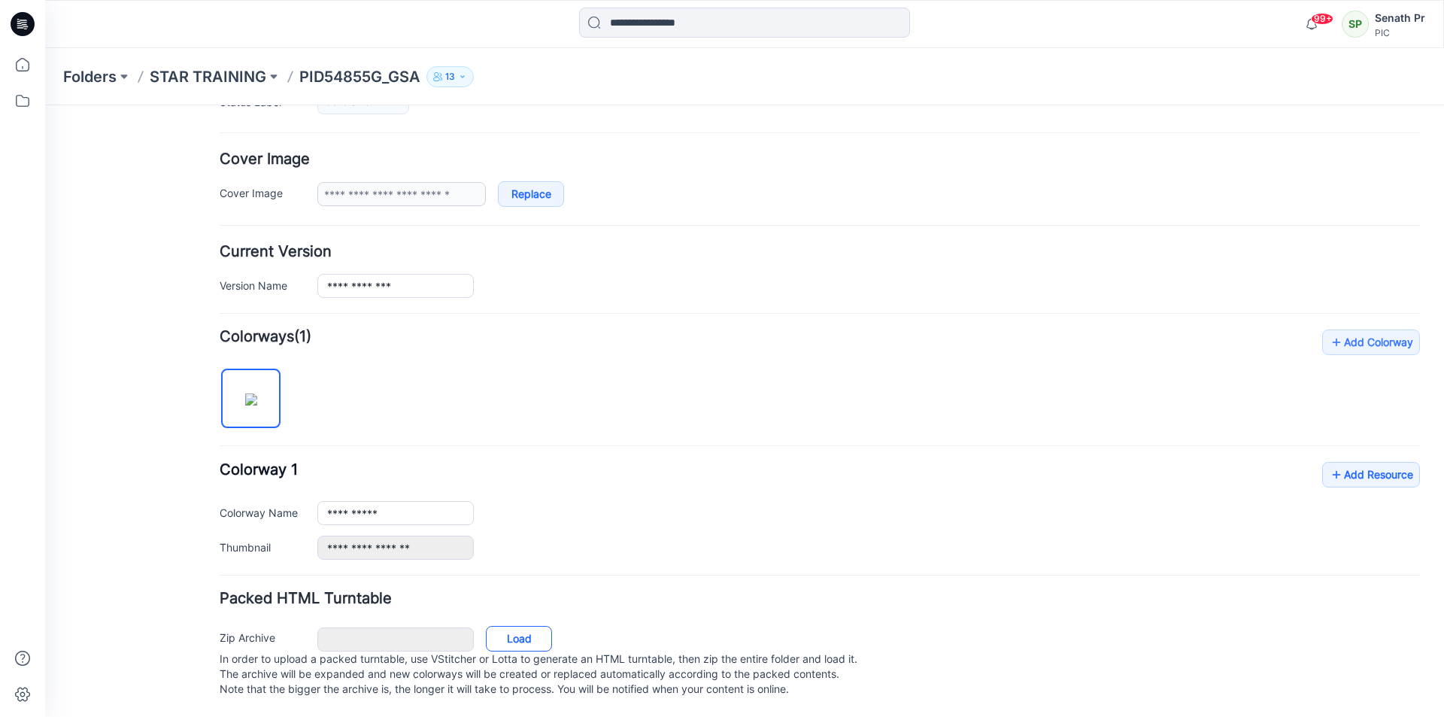
click at [528, 626] on link "Load" at bounding box center [519, 639] width 66 height 26
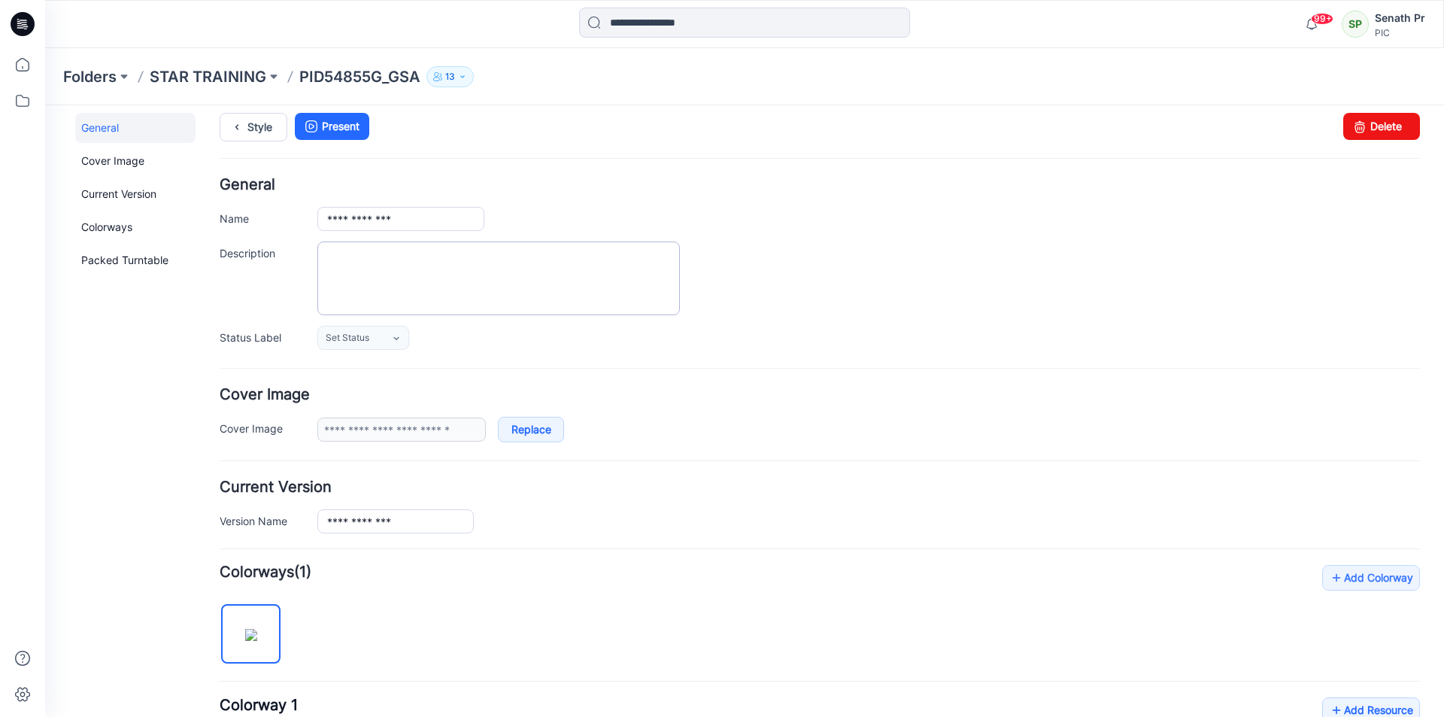
scroll to position [0, 0]
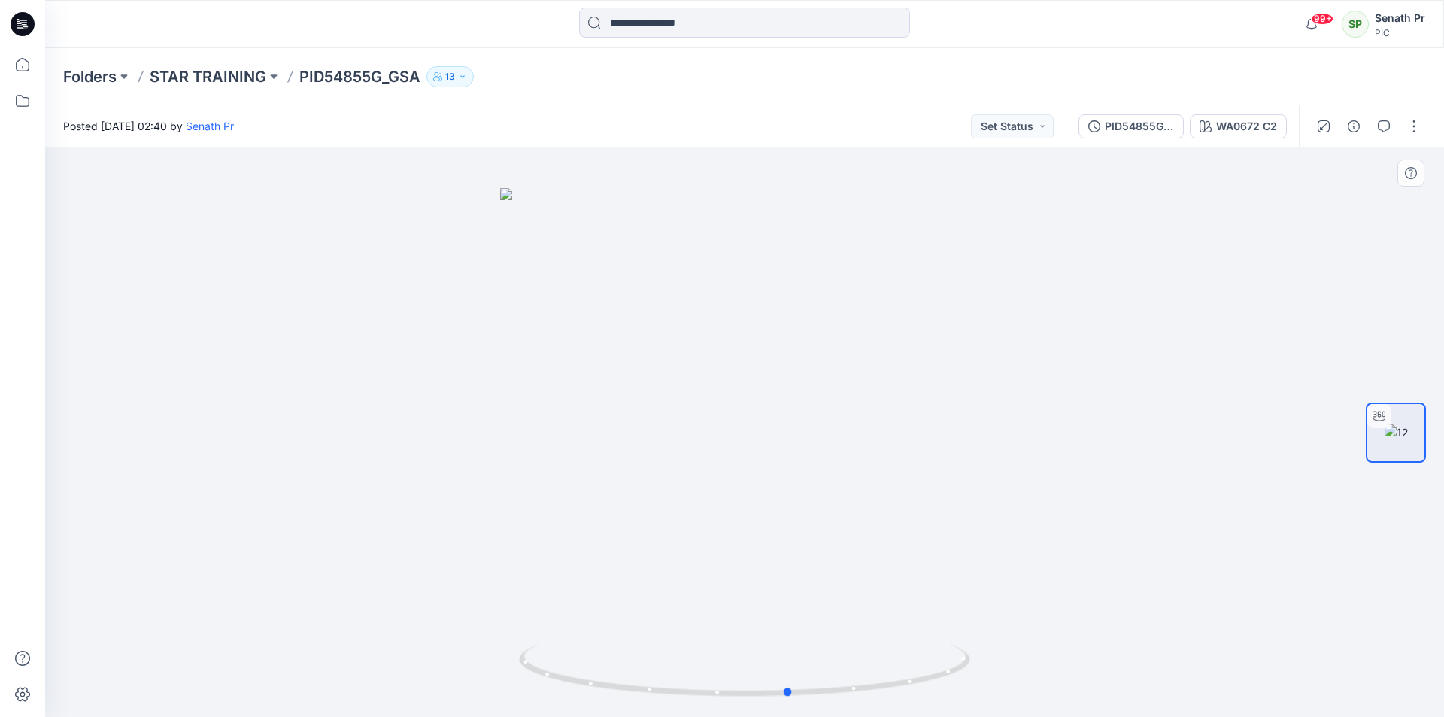
drag, startPoint x: 952, startPoint y: 674, endPoint x: 546, endPoint y: 626, distance: 408.8
click at [546, 626] on div at bounding box center [744, 431] width 1398 height 569
drag, startPoint x: 941, startPoint y: 677, endPoint x: 886, endPoint y: 679, distance: 54.9
click at [886, 679] on icon at bounding box center [746, 672] width 455 height 56
